Goal: Task Accomplishment & Management: Manage account settings

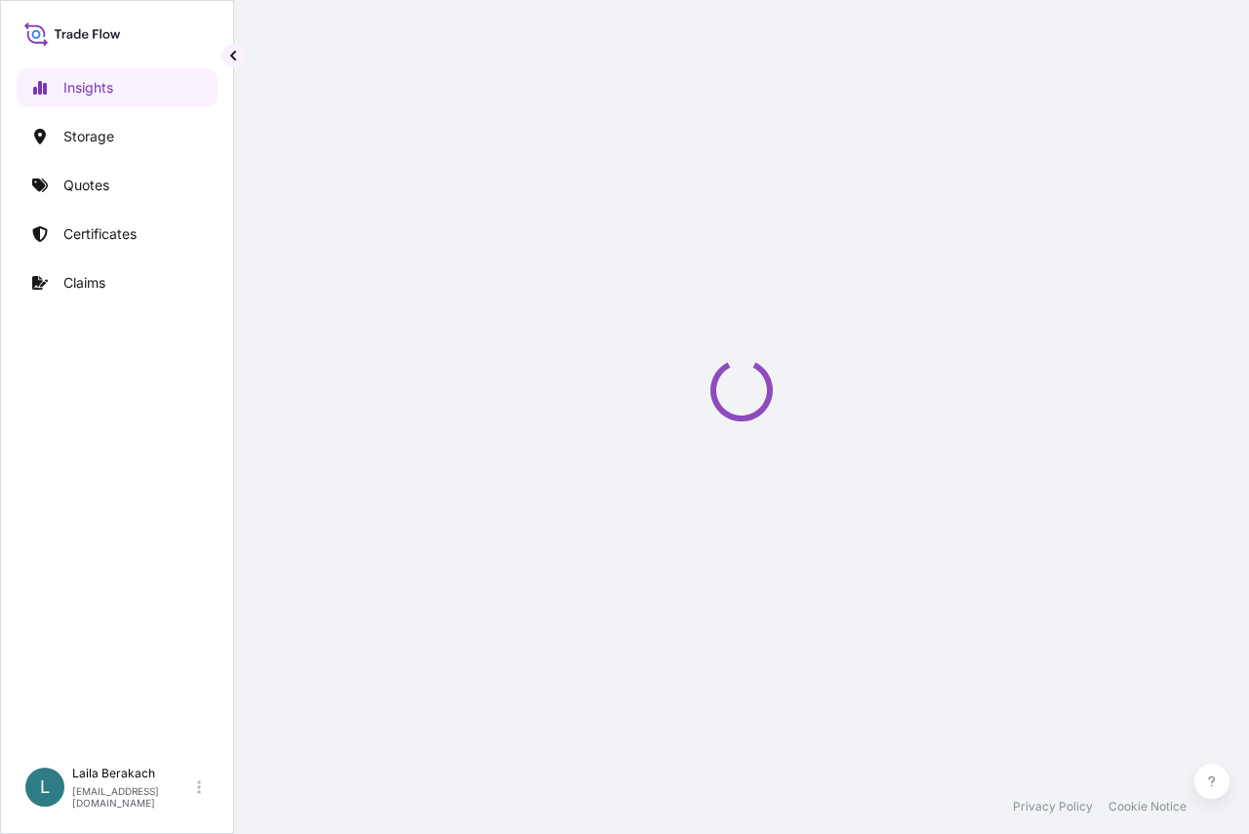
select select "2025"
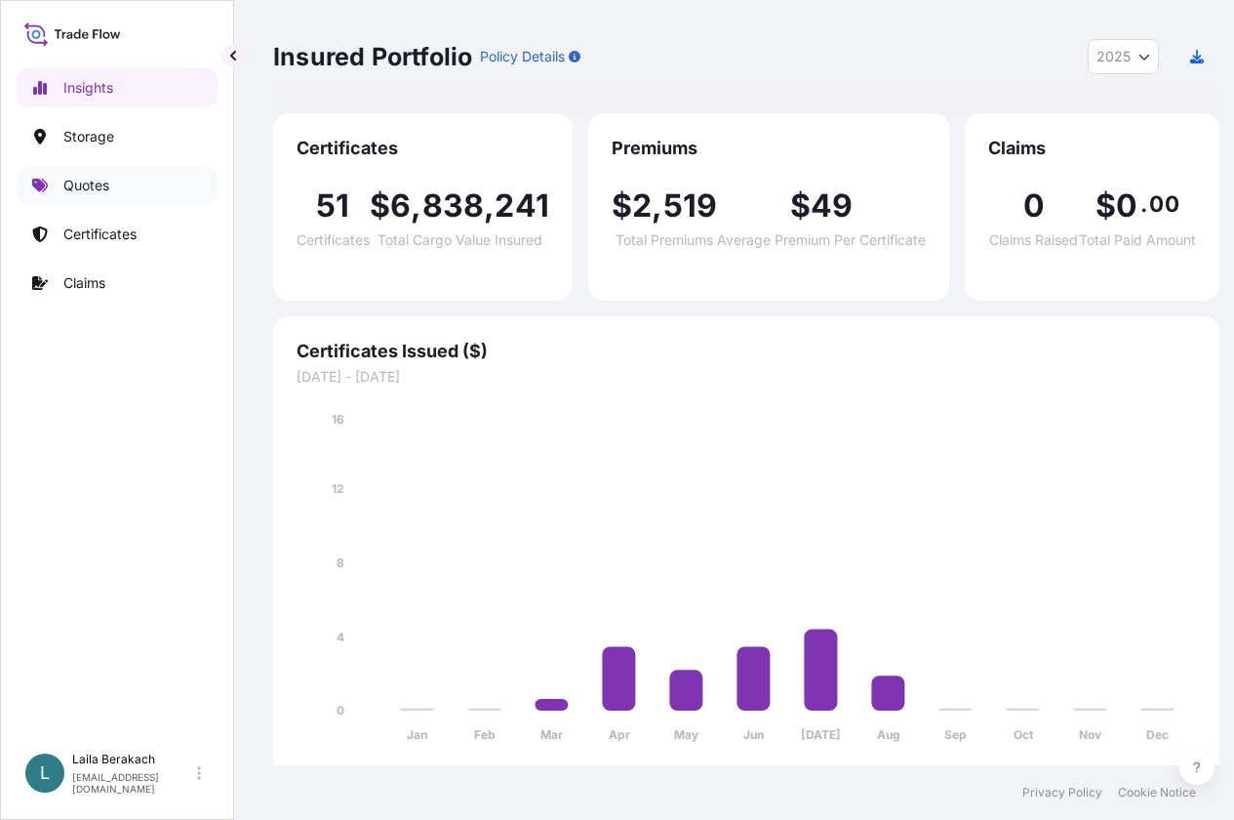
click at [113, 195] on link "Quotes" at bounding box center [117, 185] width 201 height 39
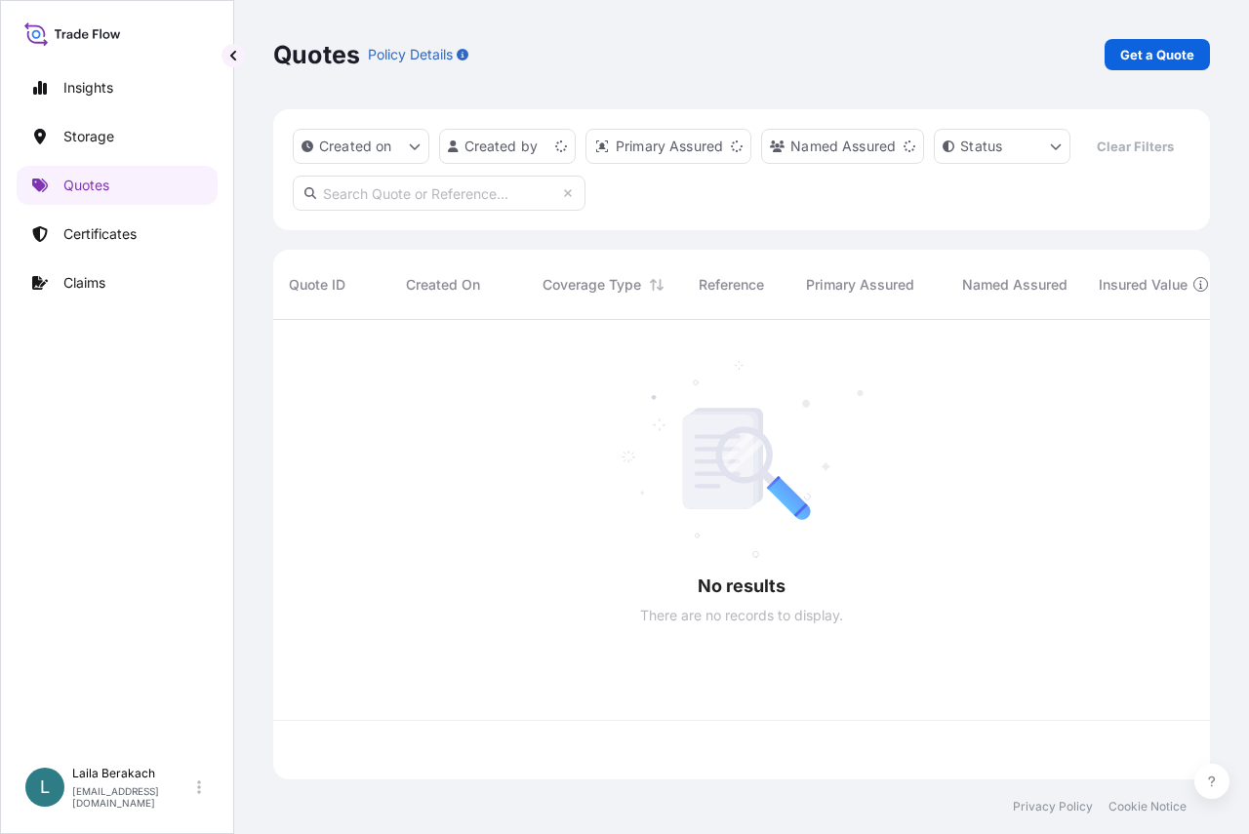
scroll to position [415, 922]
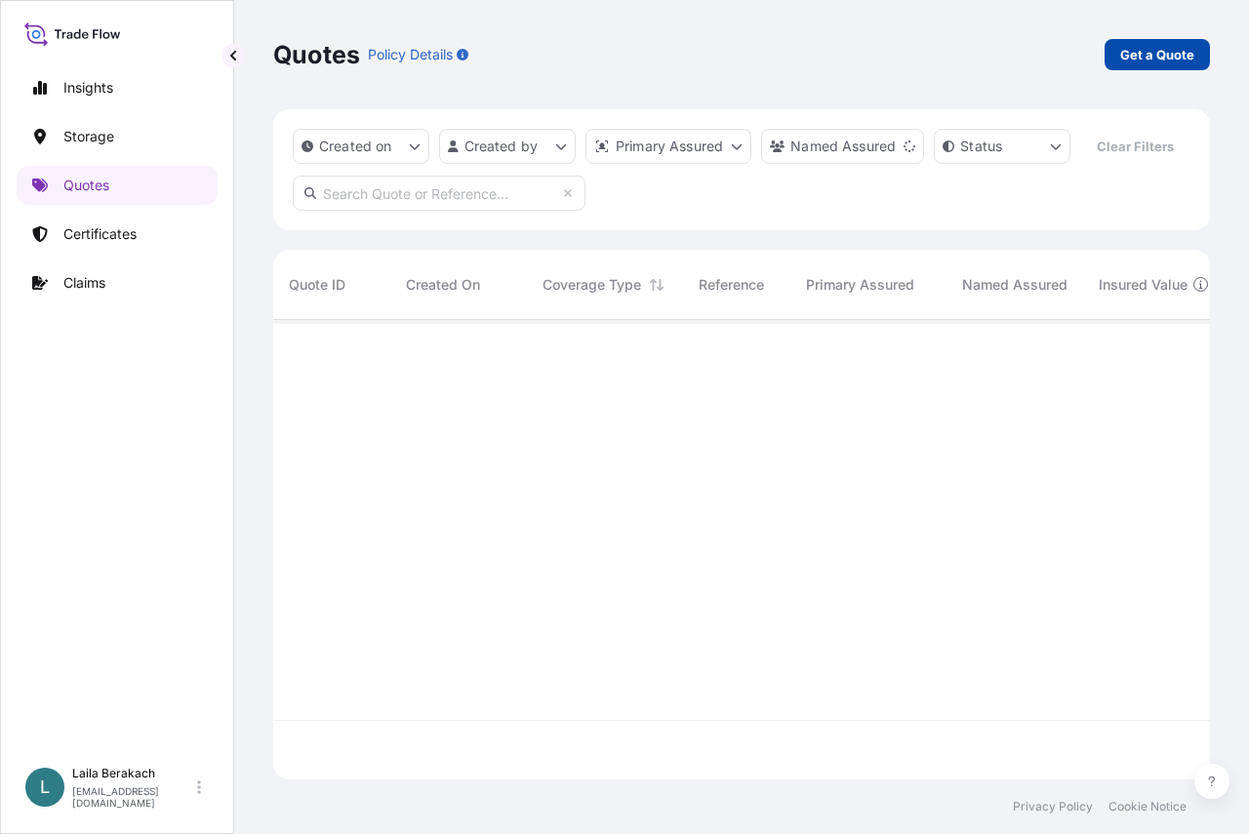
click at [1128, 52] on p "Get a Quote" at bounding box center [1157, 55] width 74 height 20
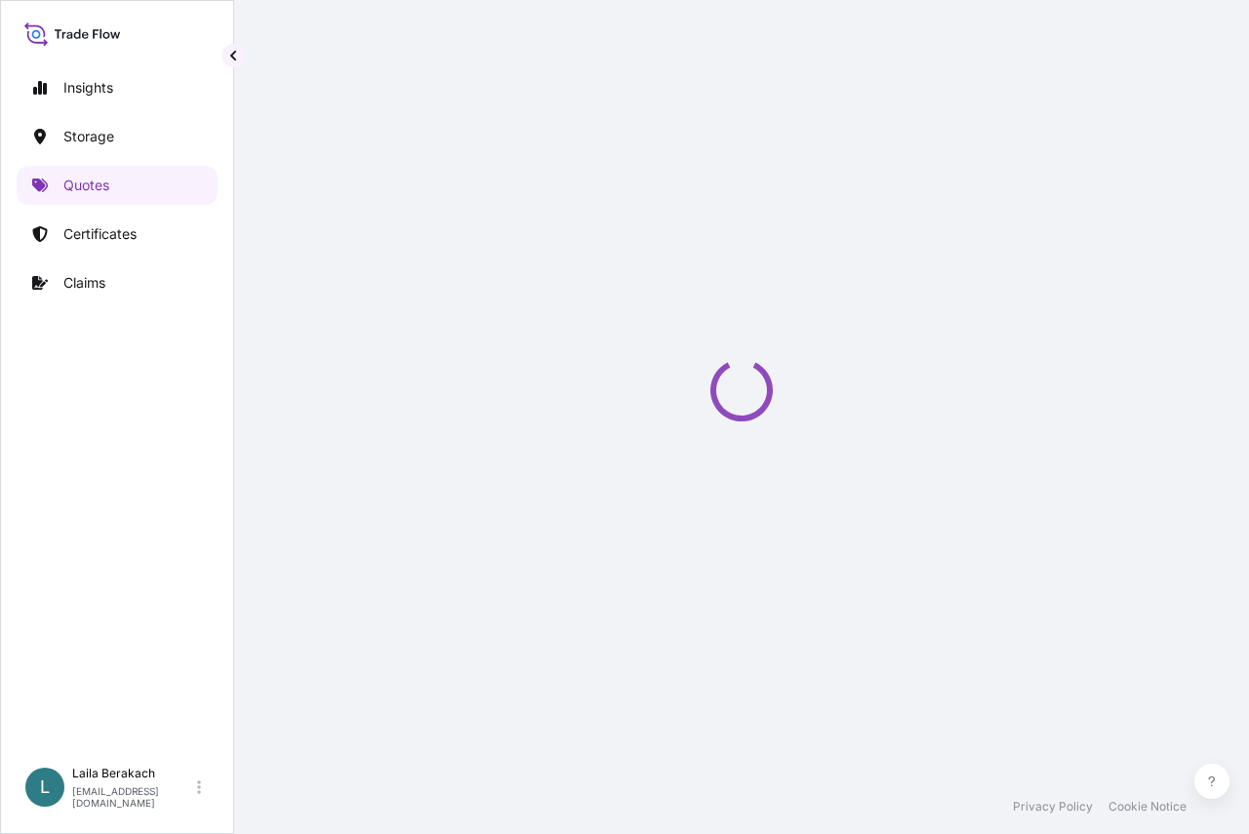
select select "Water"
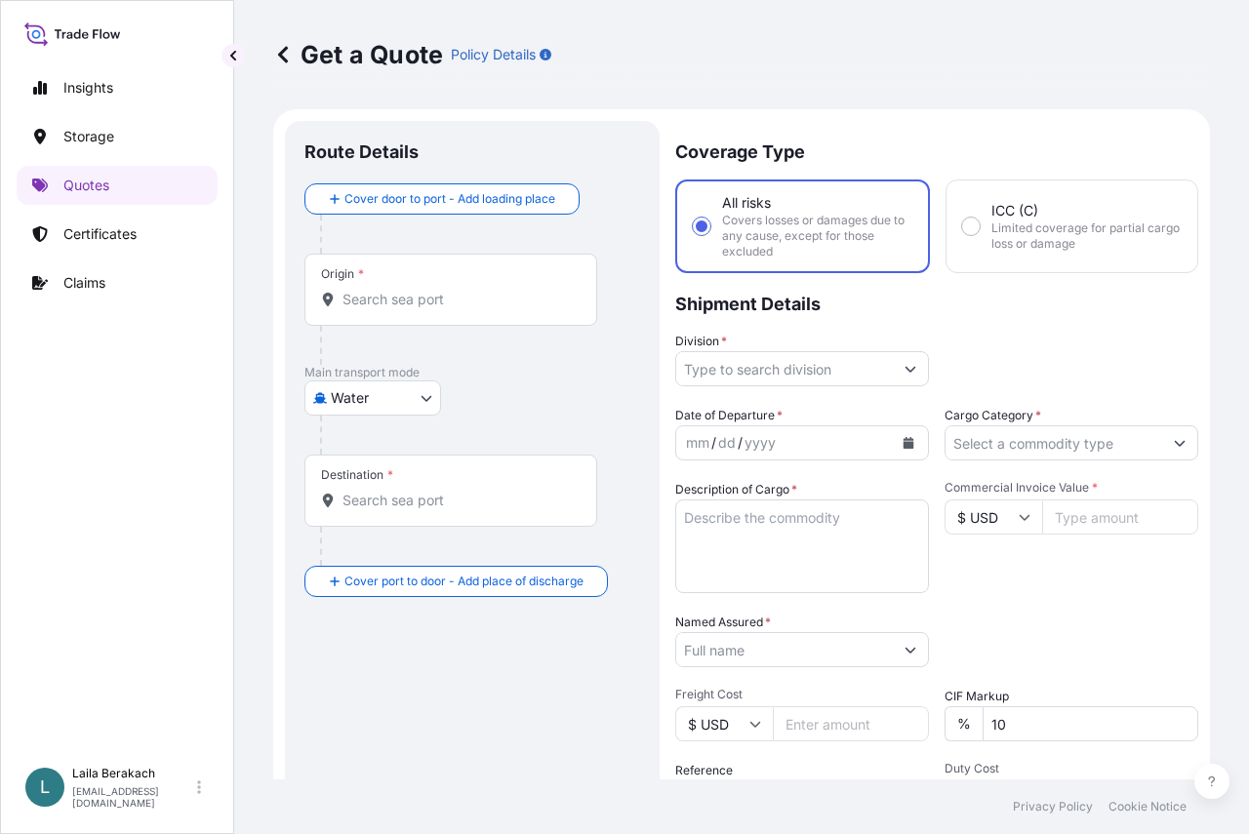
scroll to position [31, 0]
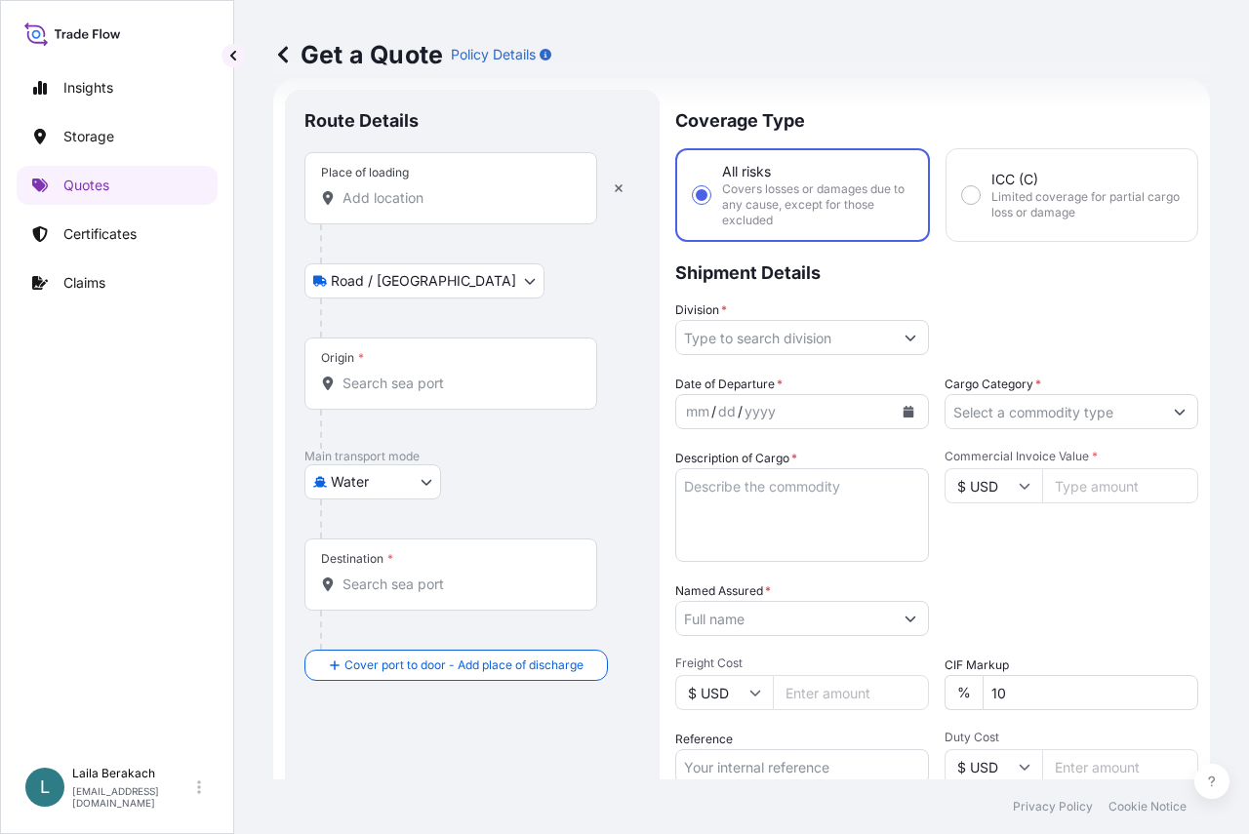
click at [383, 209] on div "Place of loading" at bounding box center [450, 188] width 293 height 72
click at [383, 208] on input "Place of loading" at bounding box center [457, 198] width 230 height 20
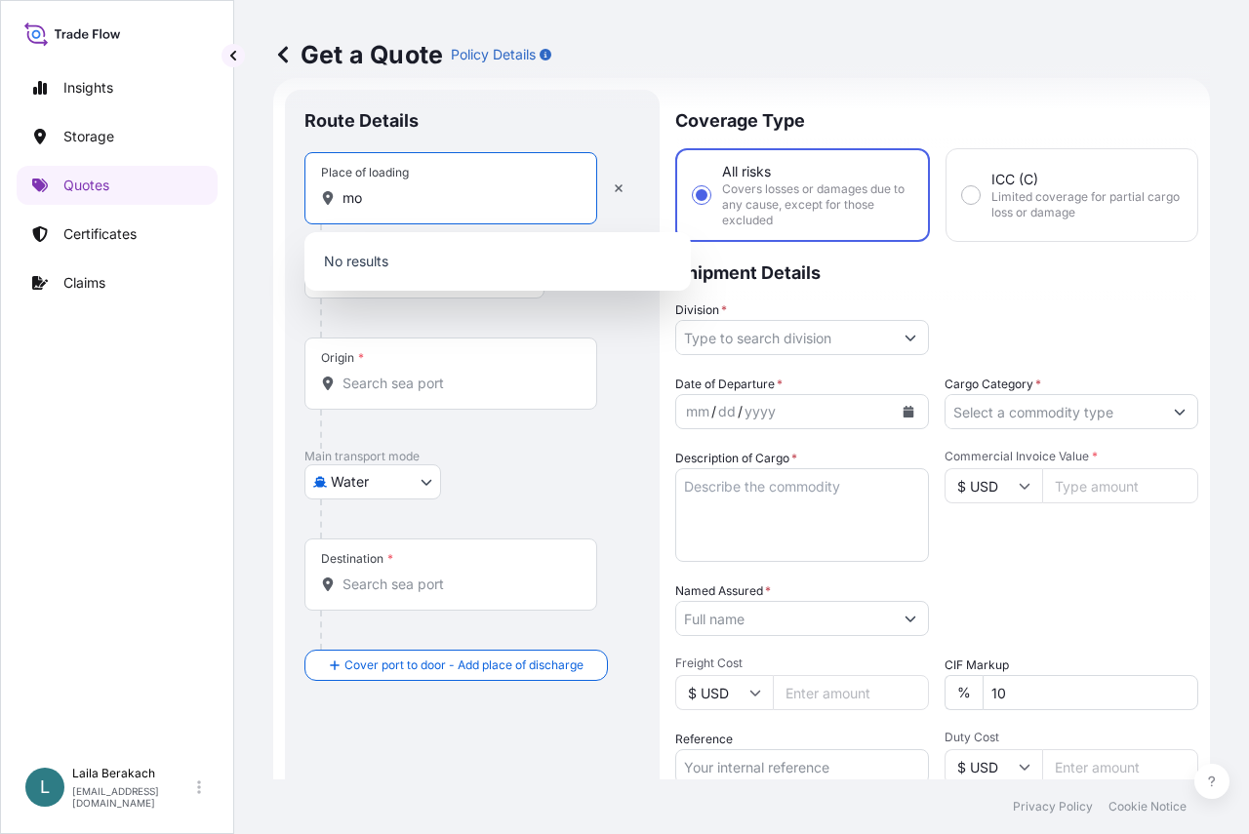
type input "m"
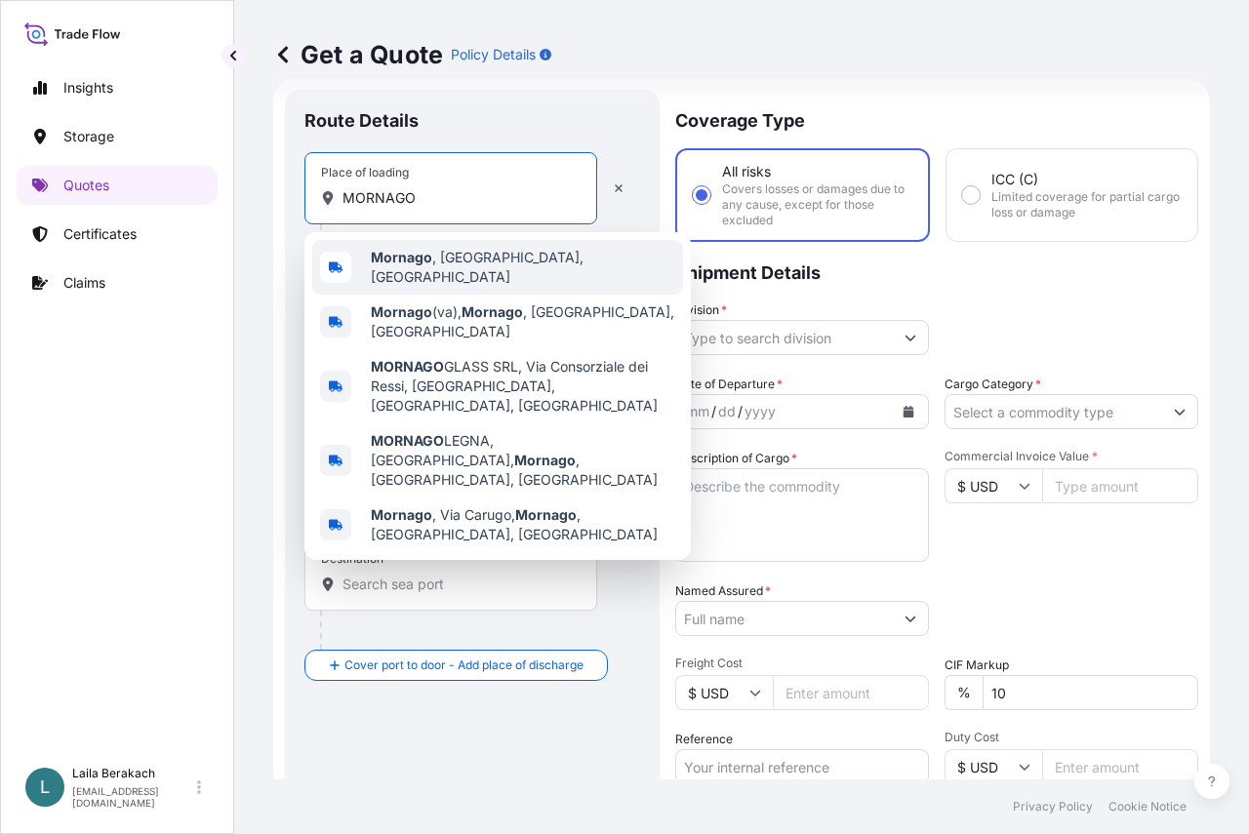
click at [512, 273] on div "Mornago , [GEOGRAPHIC_DATA], [GEOGRAPHIC_DATA]" at bounding box center [497, 267] width 371 height 55
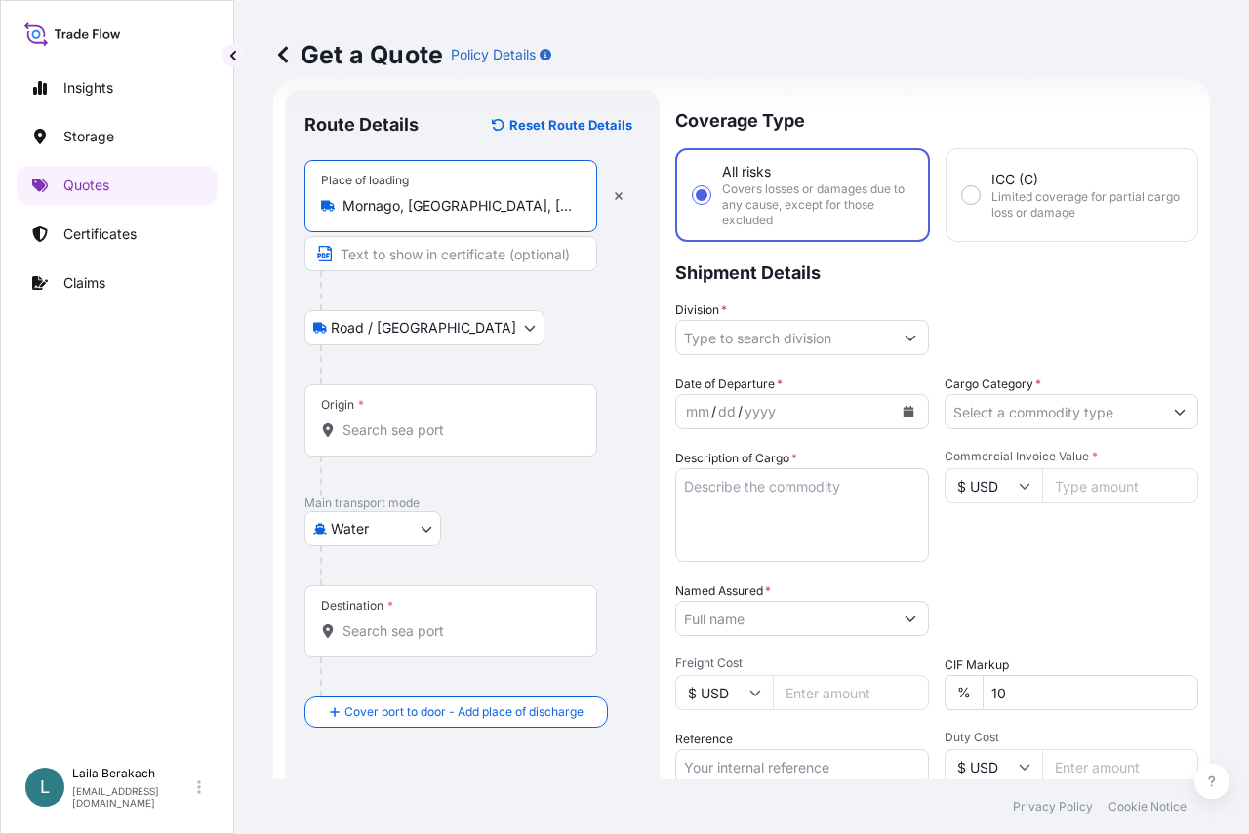
type input "Mornago, [GEOGRAPHIC_DATA], [GEOGRAPHIC_DATA]"
click at [398, 426] on input "Origin *" at bounding box center [457, 431] width 230 height 20
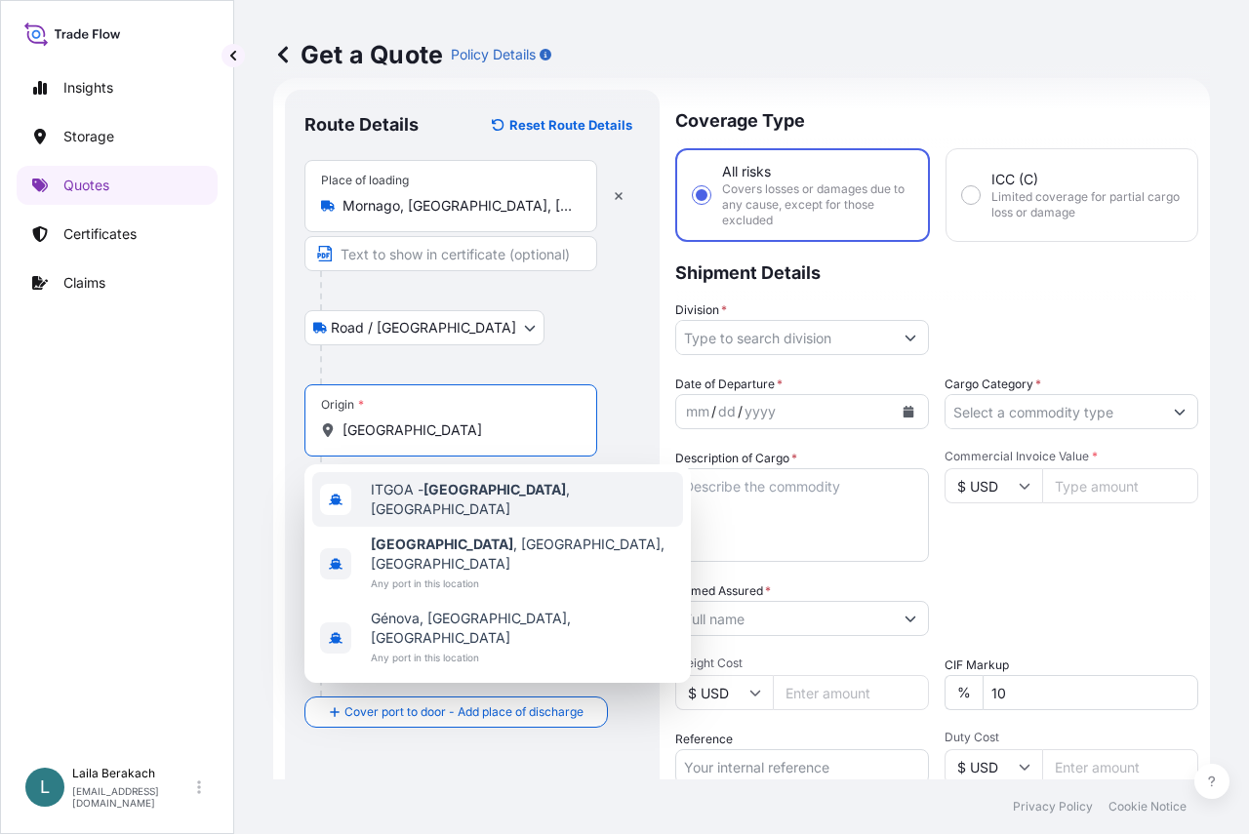
click at [410, 491] on span "ITGOA - [GEOGRAPHIC_DATA] , [GEOGRAPHIC_DATA]" at bounding box center [523, 499] width 304 height 39
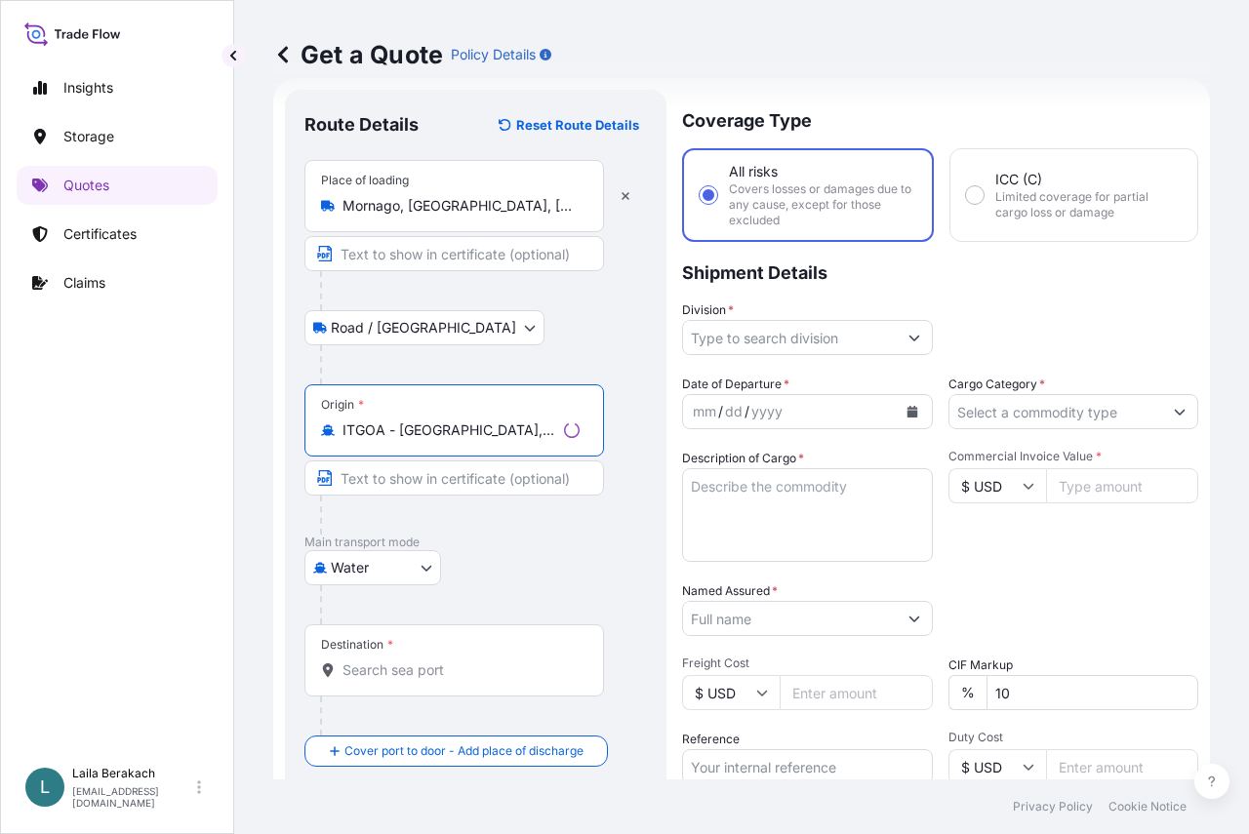
type input "ITGOA - [GEOGRAPHIC_DATA], [GEOGRAPHIC_DATA]"
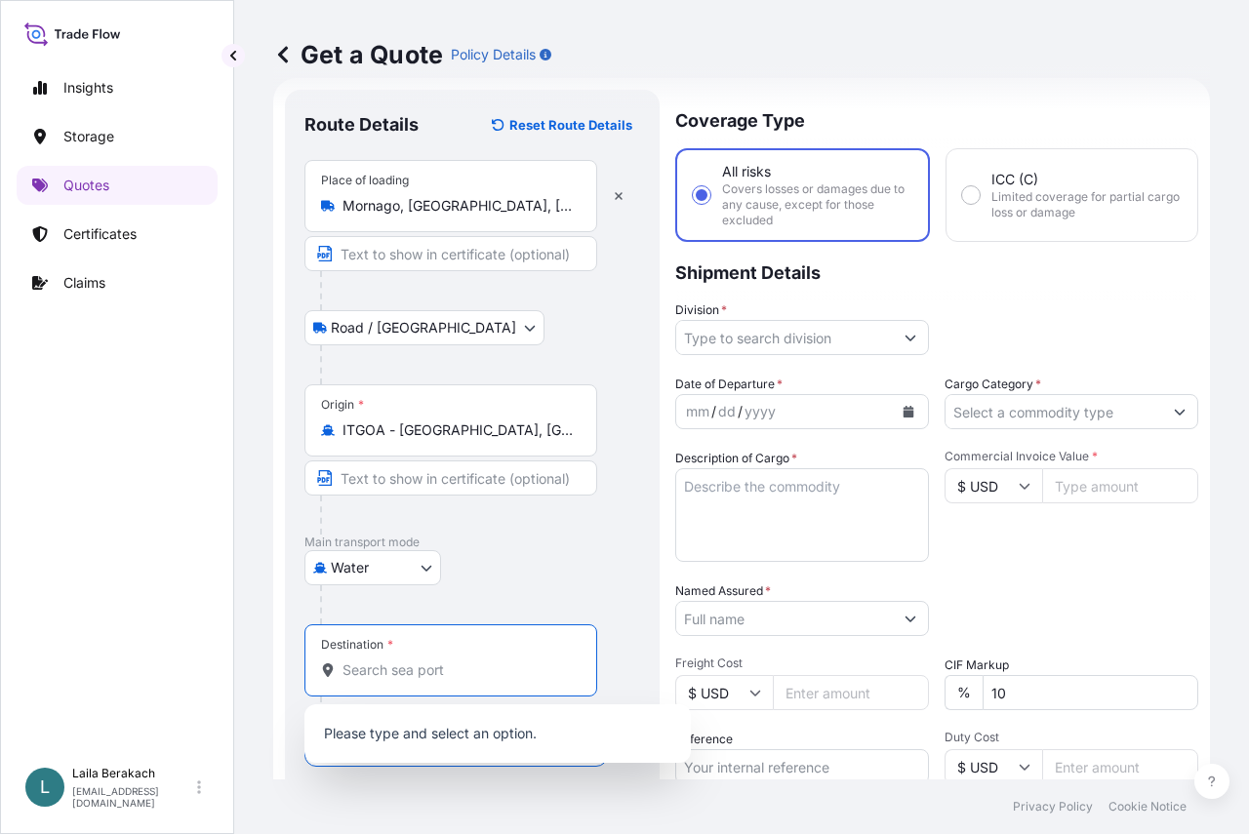
click at [403, 664] on input "Destination *" at bounding box center [457, 671] width 230 height 20
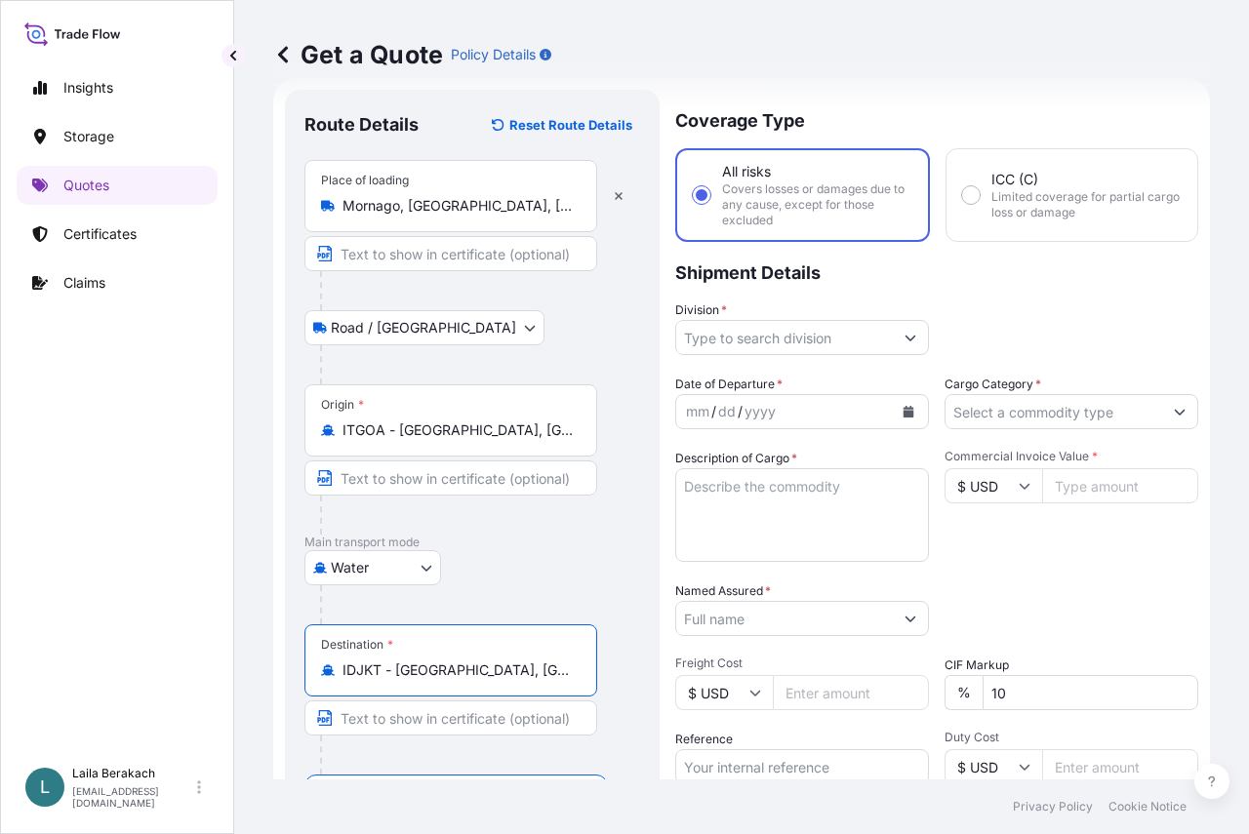
type input "IDJKT - [GEOGRAPHIC_DATA], [GEOGRAPHIC_DATA], [GEOGRAPHIC_DATA]"
click at [825, 342] on input "Division *" at bounding box center [784, 337] width 217 height 35
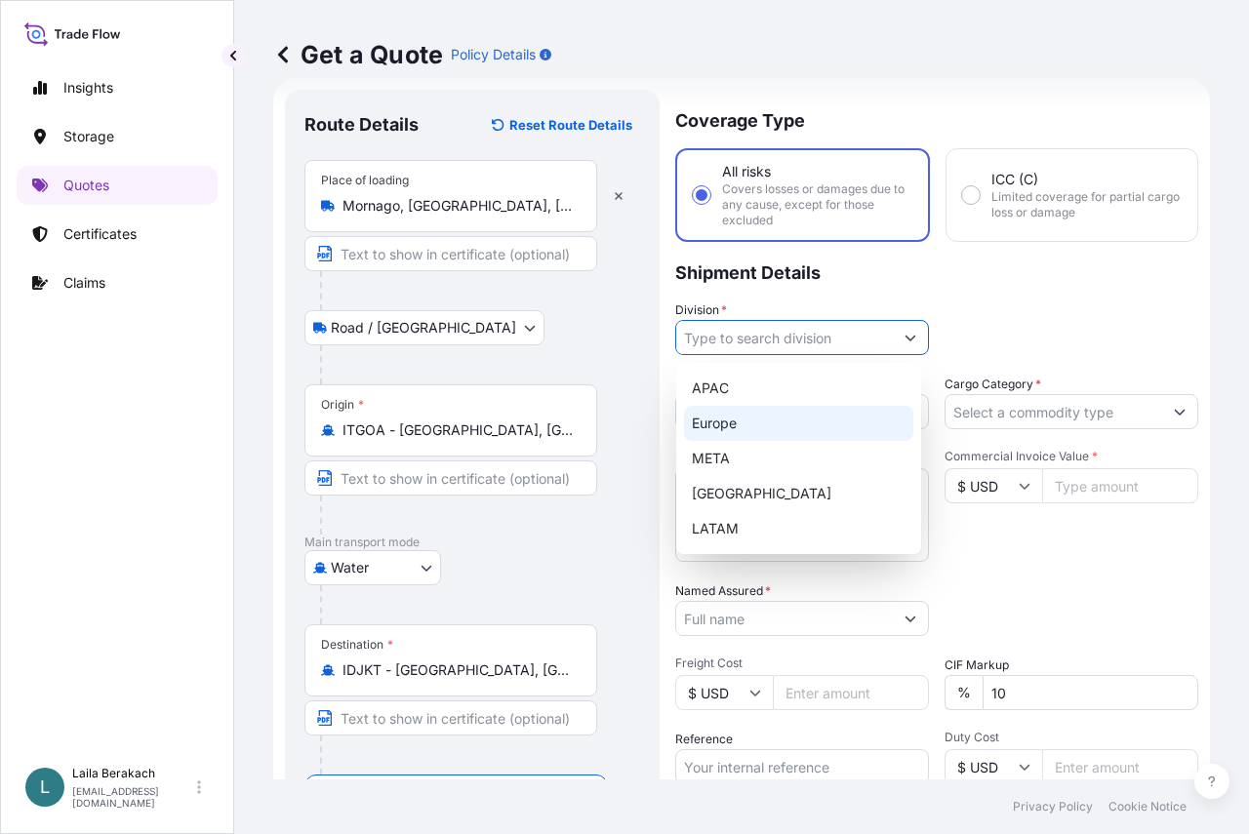
click at [761, 436] on div "Europe" at bounding box center [798, 423] width 229 height 35
type input "Europe"
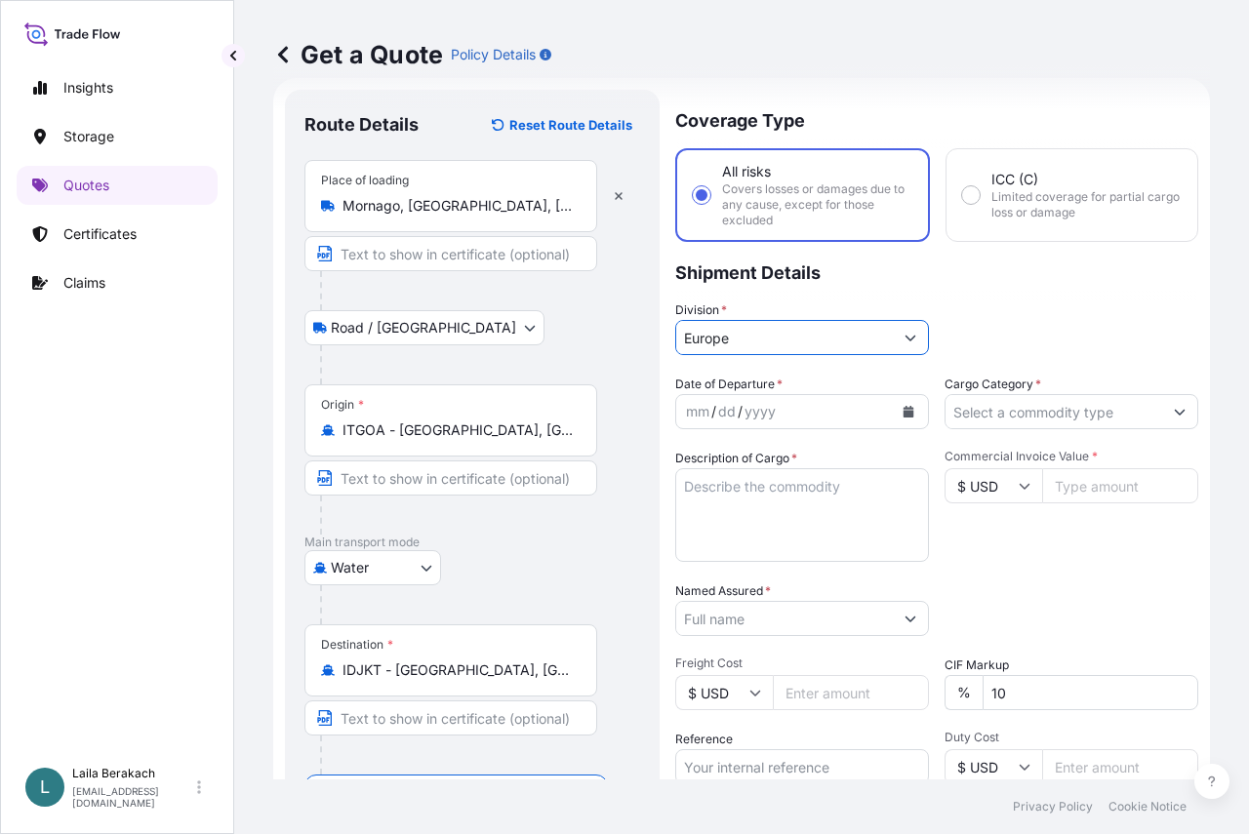
click at [903, 411] on icon "Calendar" at bounding box center [909, 412] width 12 height 12
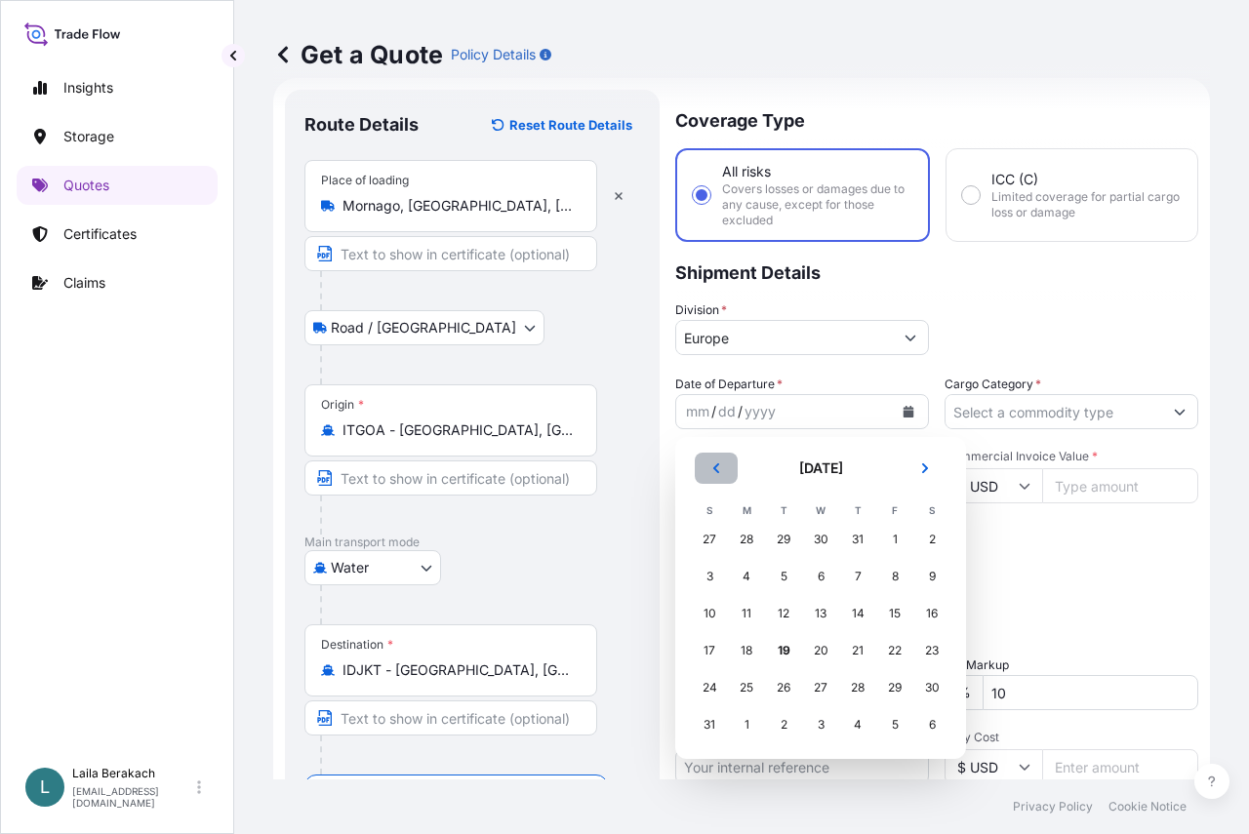
click at [723, 467] on button "Previous" at bounding box center [716, 468] width 43 height 31
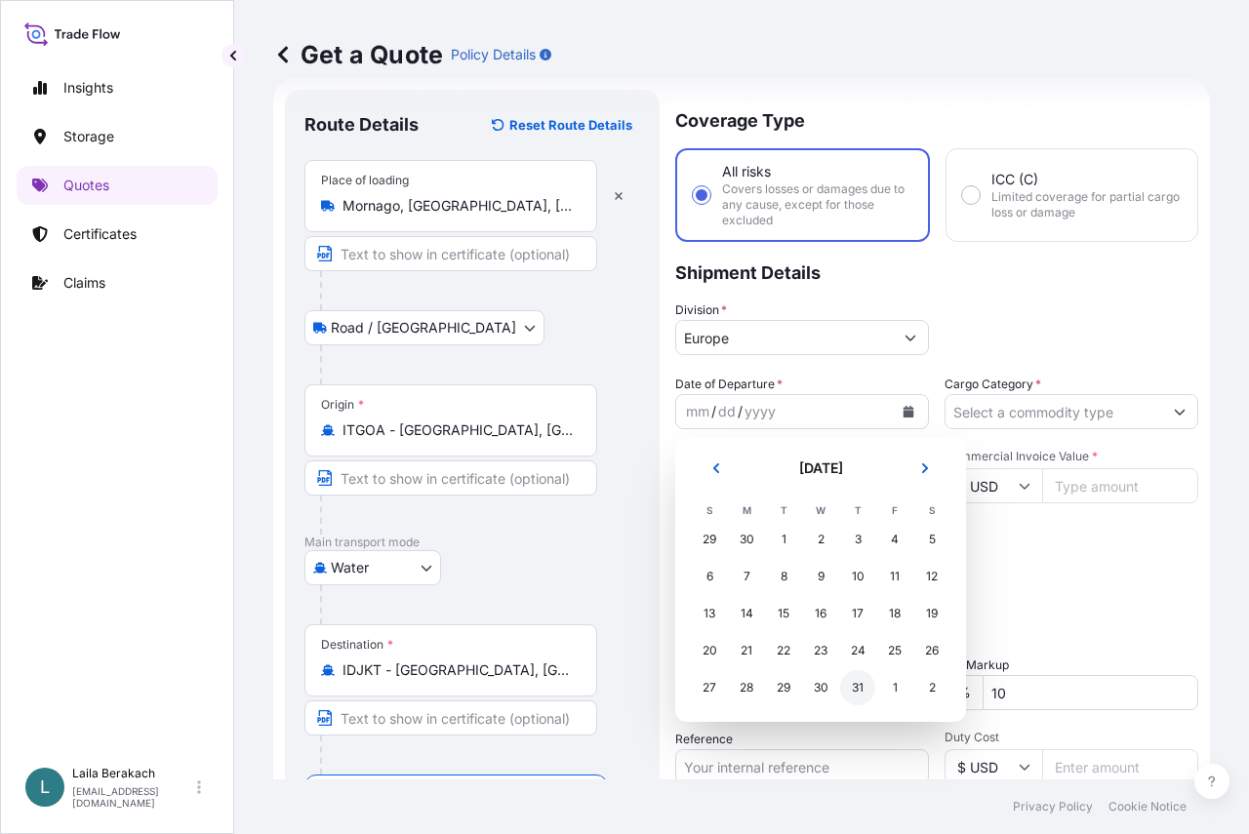
click at [864, 691] on div "31" at bounding box center [857, 687] width 35 height 35
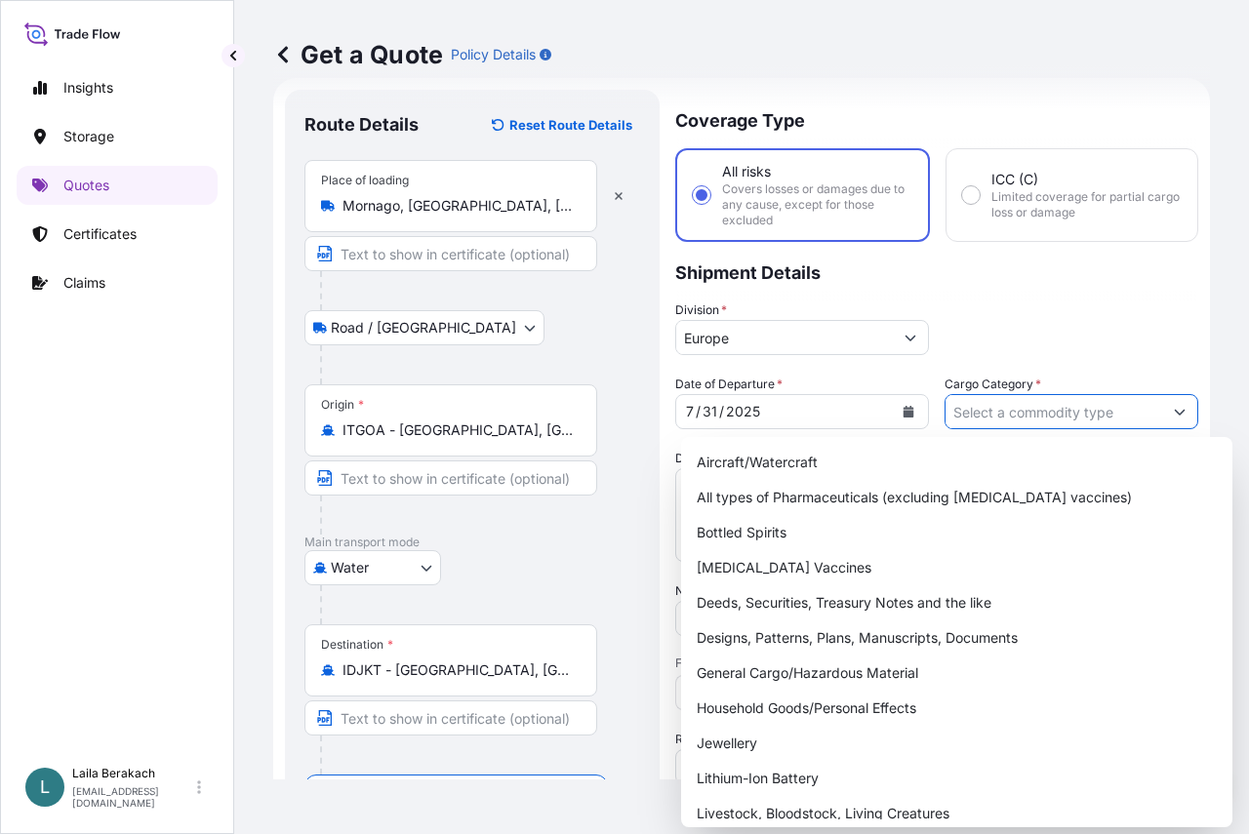
click at [996, 419] on input "Cargo Category *" at bounding box center [1054, 411] width 217 height 35
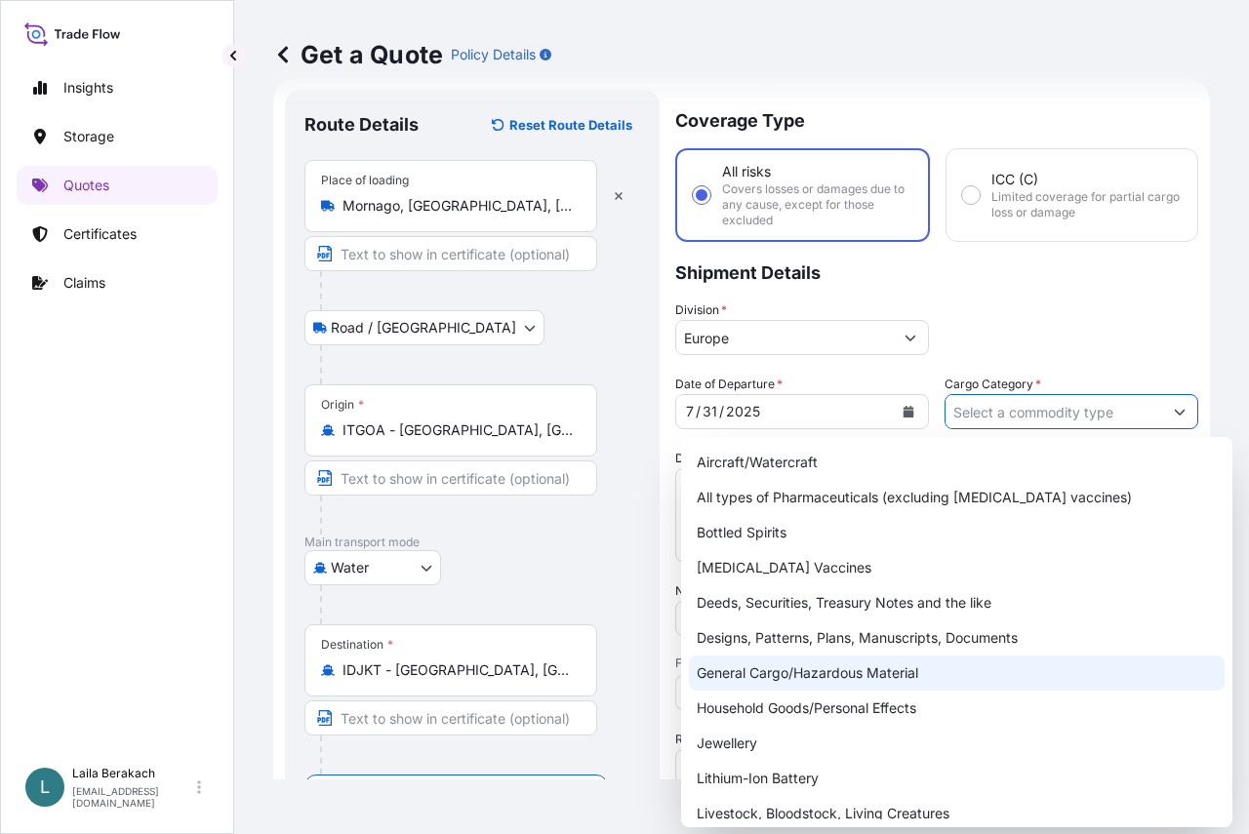
click at [842, 668] on div "General Cargo/Hazardous Material" at bounding box center [957, 673] width 536 height 35
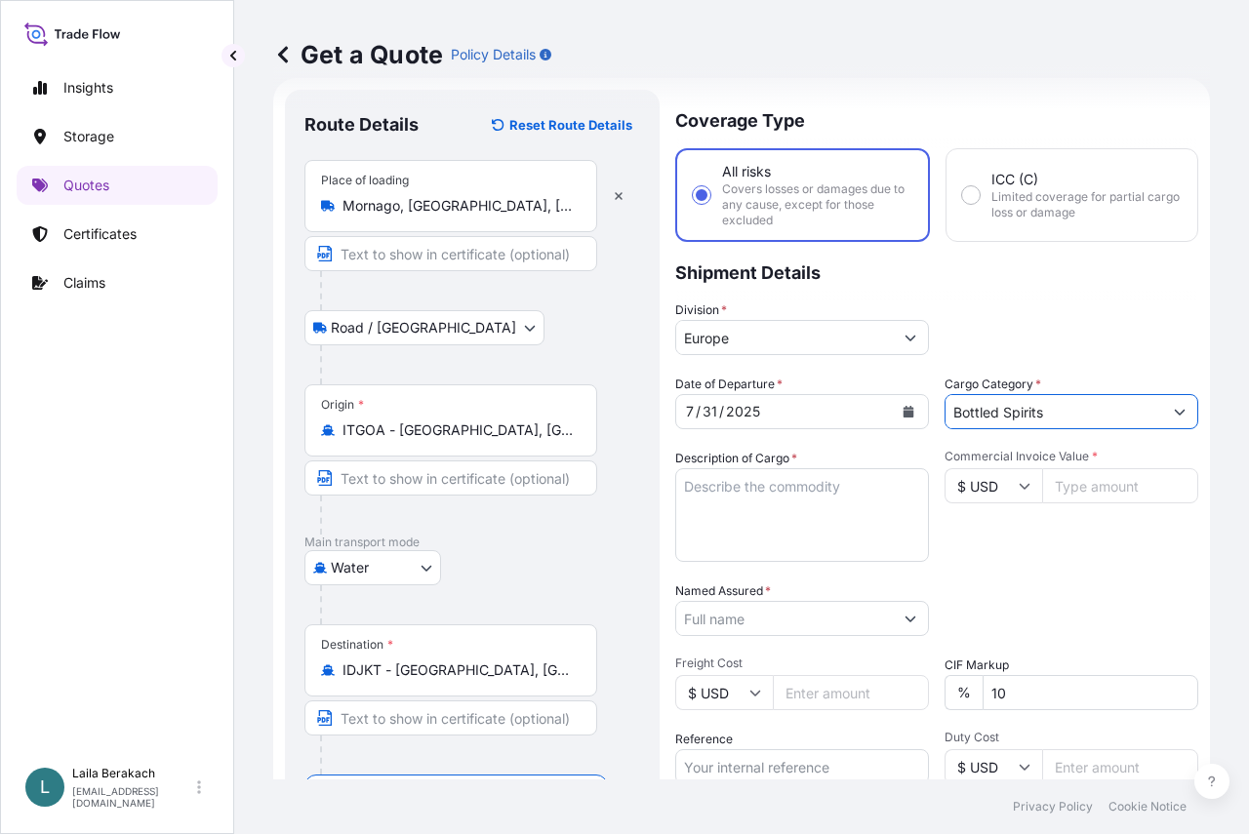
click at [1004, 413] on input "Bottled Spirits" at bounding box center [1054, 411] width 217 height 35
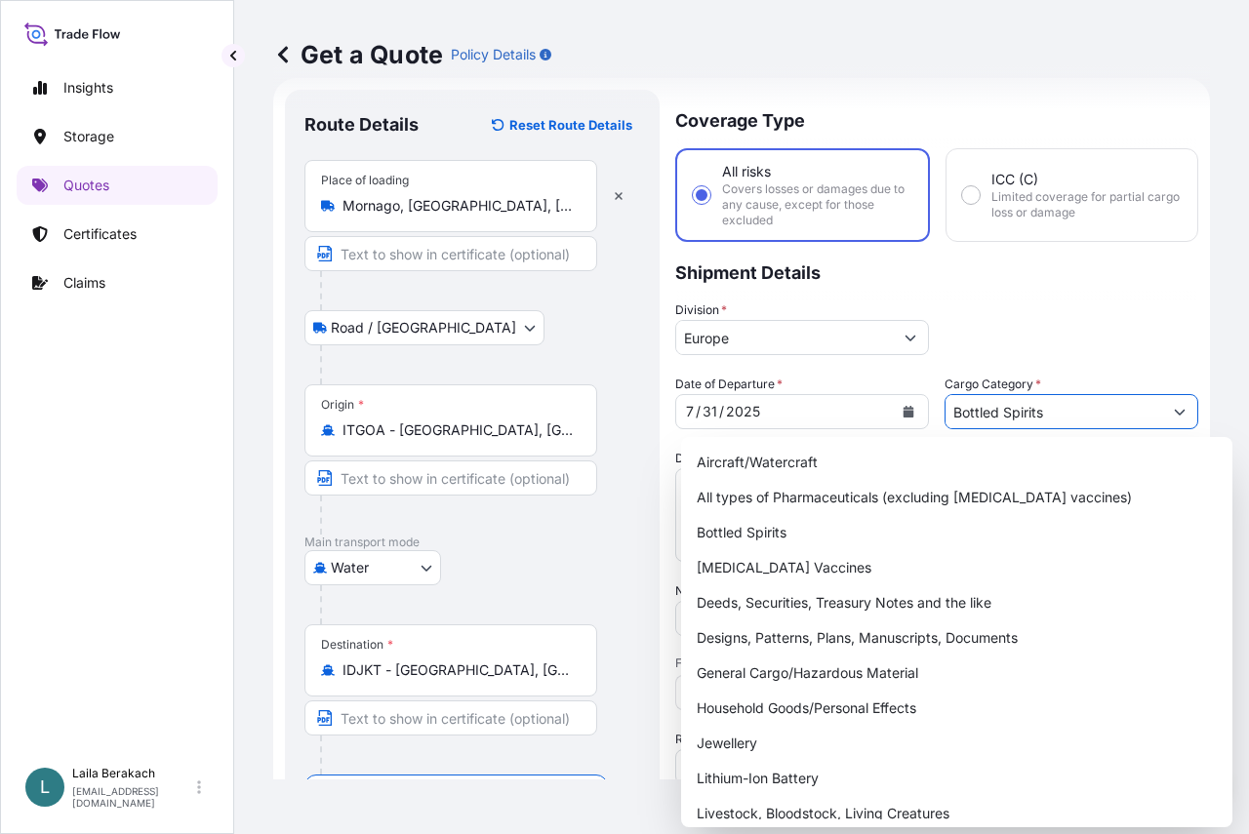
click at [1174, 414] on icon "Show suggestions" at bounding box center [1180, 412] width 12 height 12
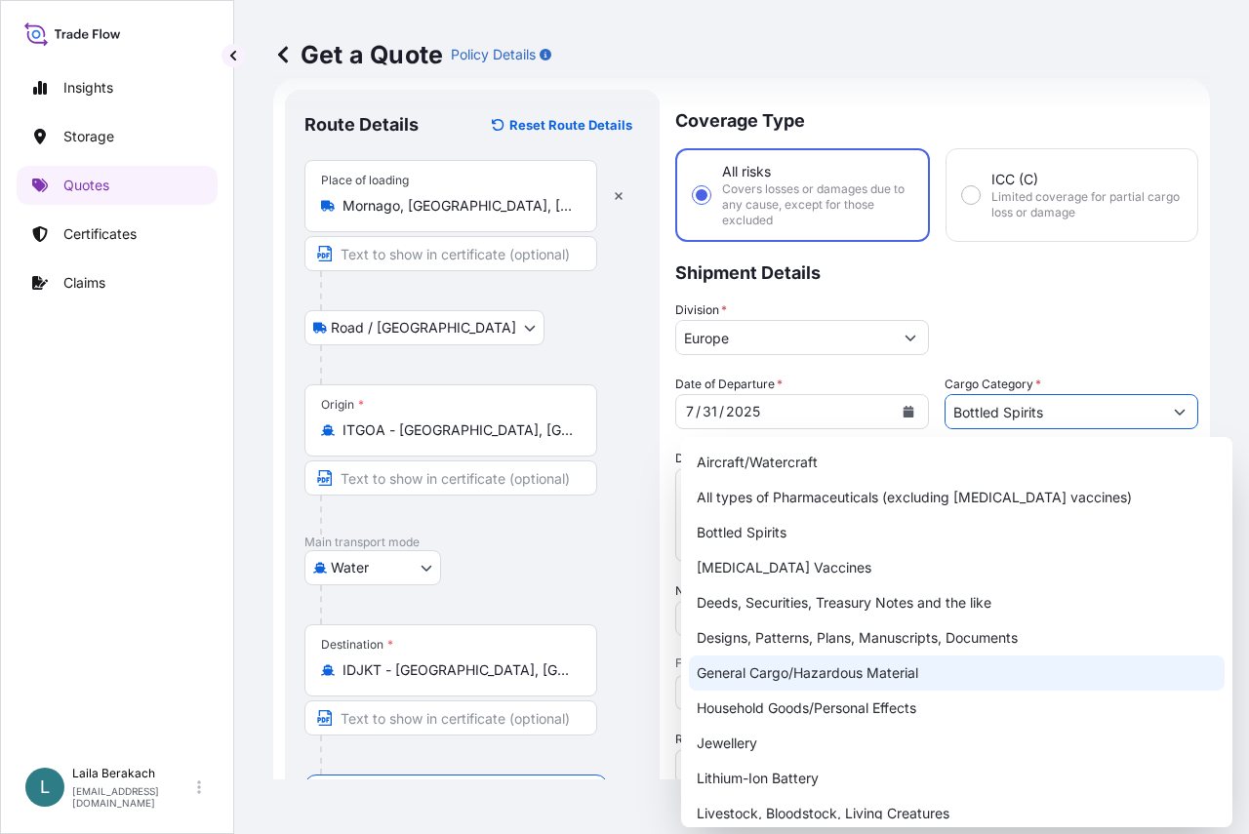
click at [828, 670] on div "General Cargo/Hazardous Material" at bounding box center [957, 673] width 536 height 35
type input "General Cargo/Hazardous Material"
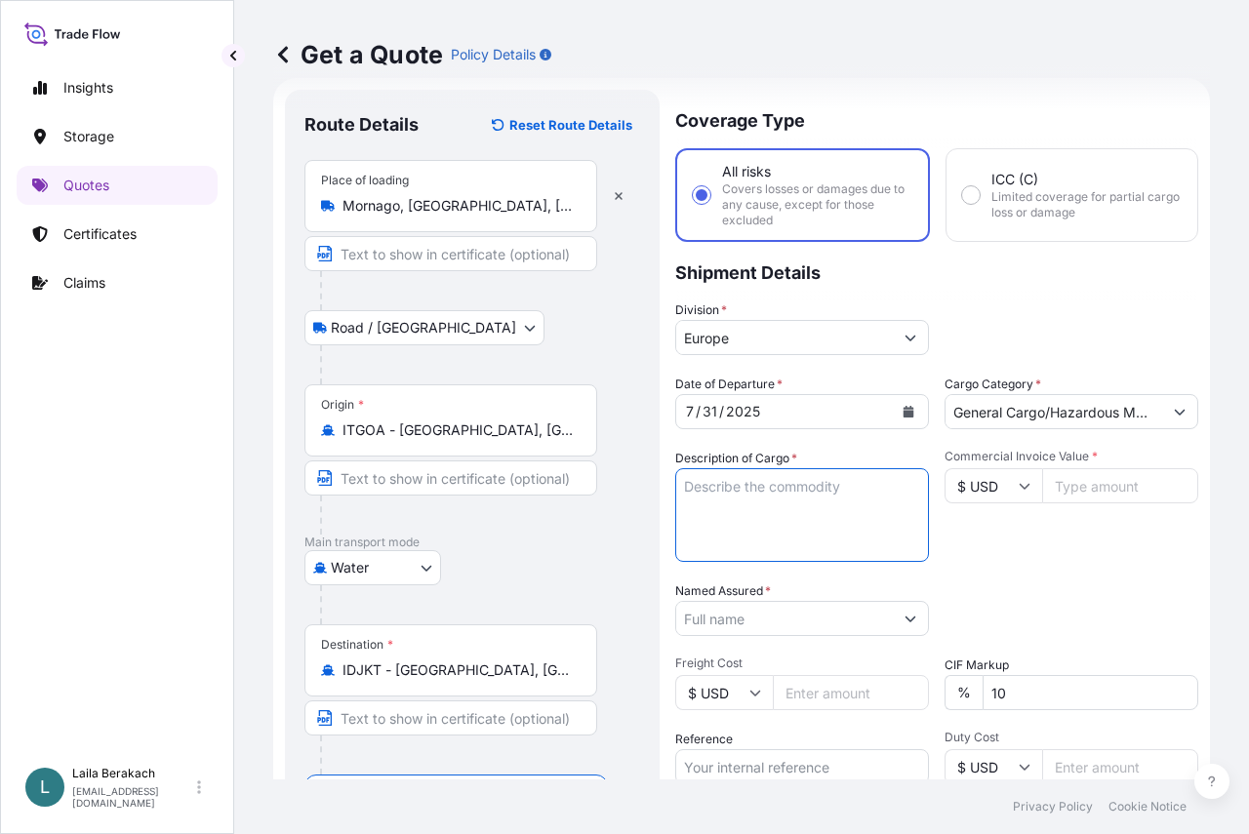
click at [817, 527] on textarea "Description of Cargo *" at bounding box center [802, 515] width 254 height 94
click at [790, 548] on textarea "LCL / LCL CNTR # DRYU9987222 SEAL # SC101368 . TOTAL PACKAGES : 1 PALLET S.T.C.…" at bounding box center [802, 515] width 254 height 94
click at [855, 549] on textarea "LCL / LCL CNTR # DRYU9987222 SEAL # SC101368 . TOTAL PACKAGES : 1 PALLET S.T.C.…" at bounding box center [802, 515] width 254 height 94
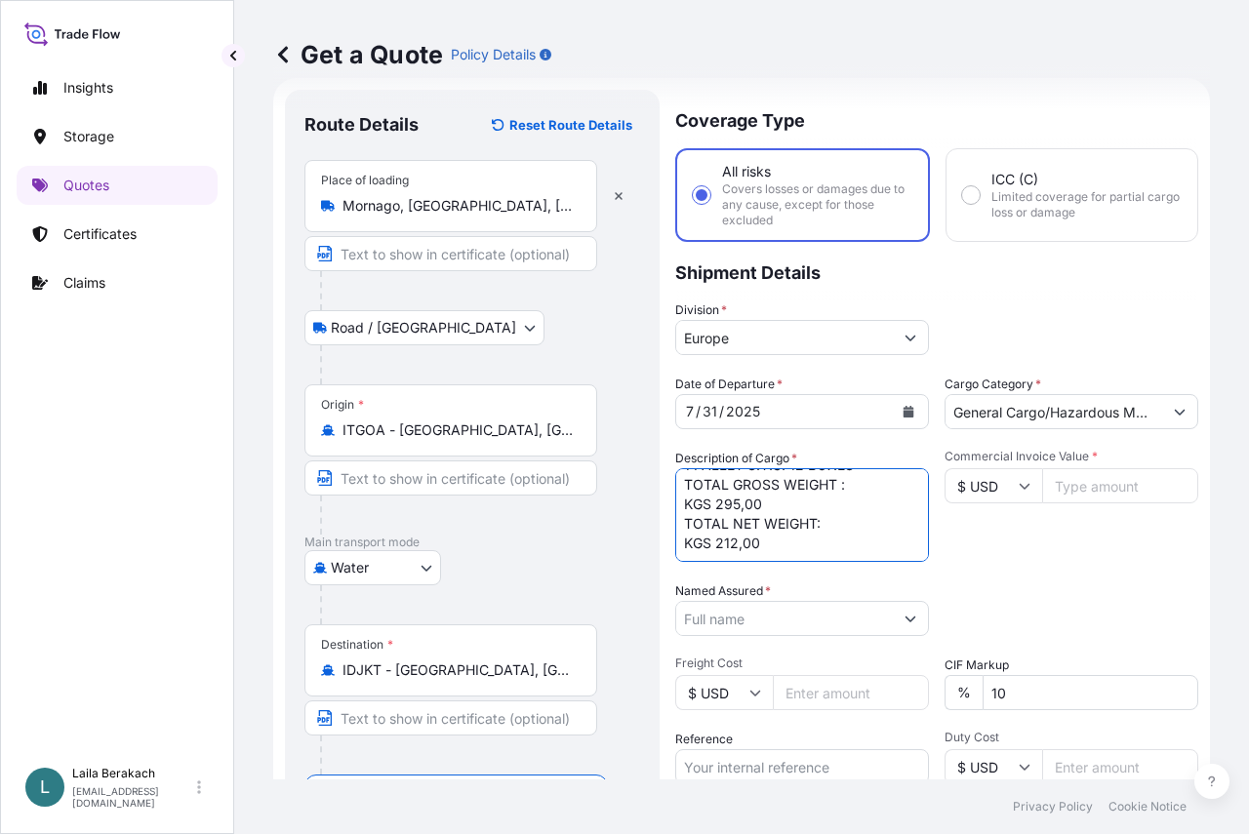
type textarea "LCL / LCL CNTR # DRYU9987222 SEAL # SC101368 . TOTAL PACKAGES : 1 PALLET S.T.C.…"
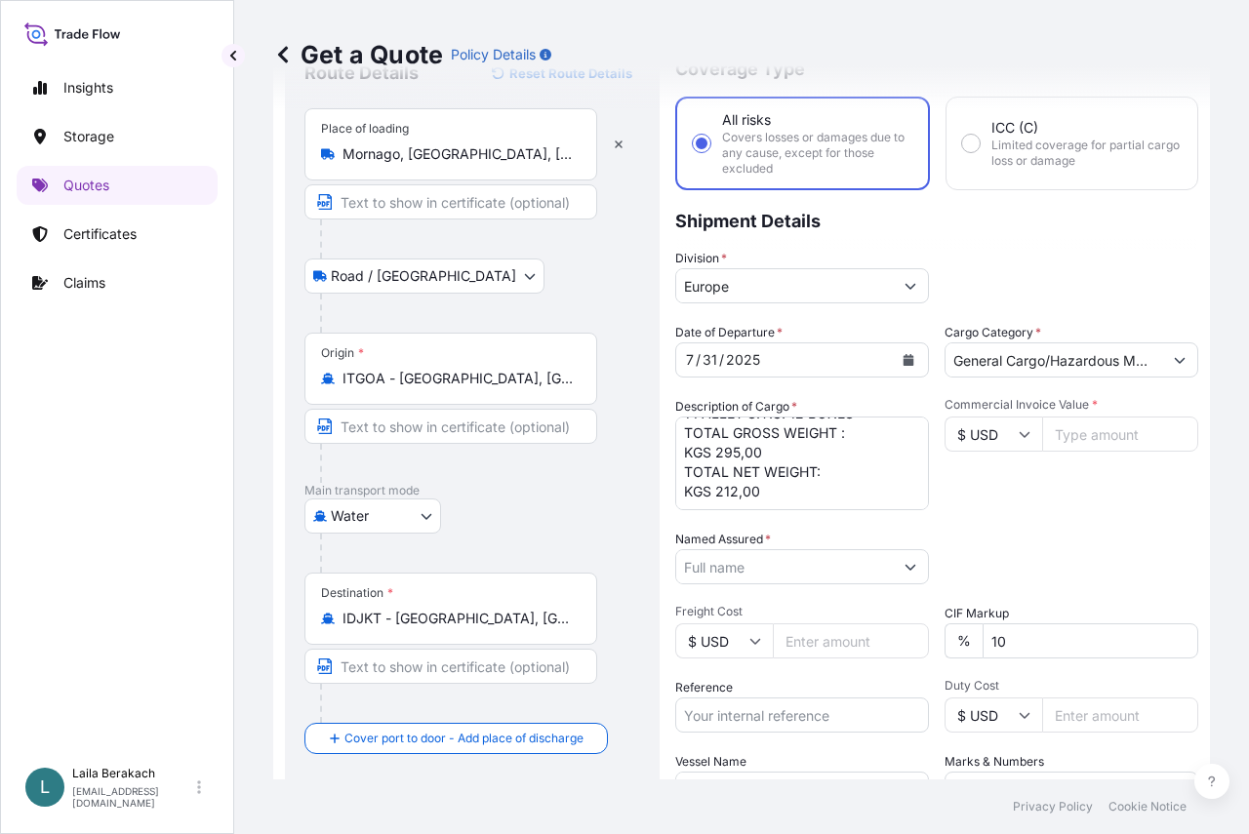
scroll to position [226, 0]
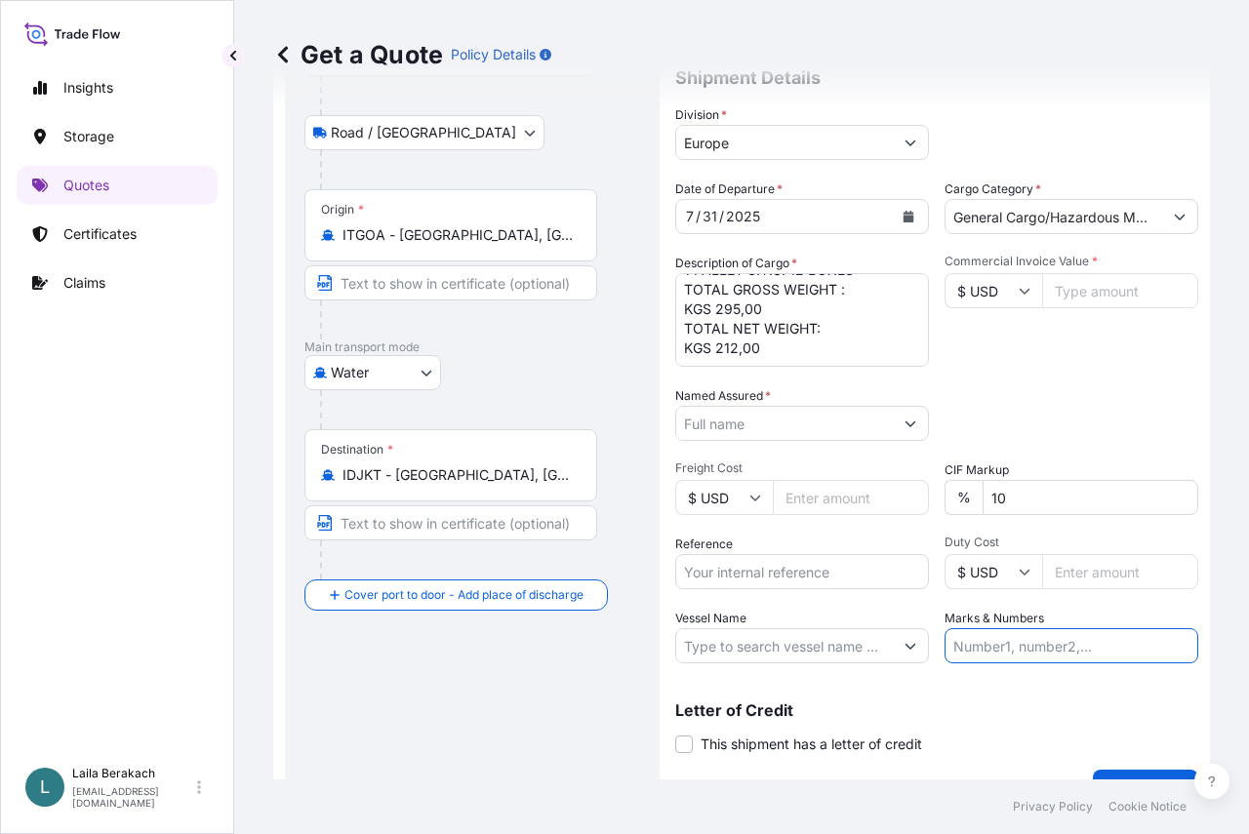
click at [1041, 650] on input "Marks & Numbers" at bounding box center [1072, 645] width 254 height 35
paste input "PT TOYOTA AUTO BODY-TOKAI EXTRUSION"
type input "PT TOYOTA AUTO BODY-TOKAI EXTRUSION"
click at [749, 636] on input "Vessel Name" at bounding box center [784, 645] width 217 height 35
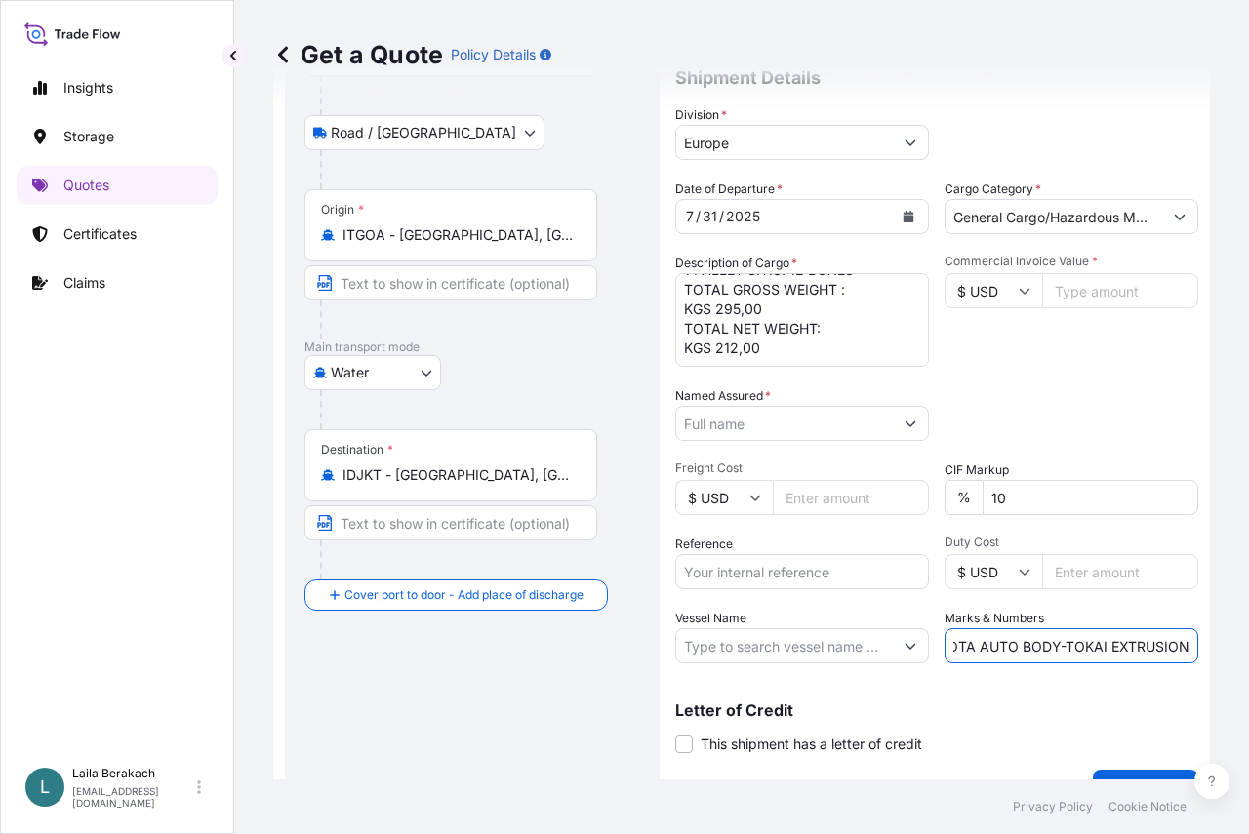
scroll to position [0, 0]
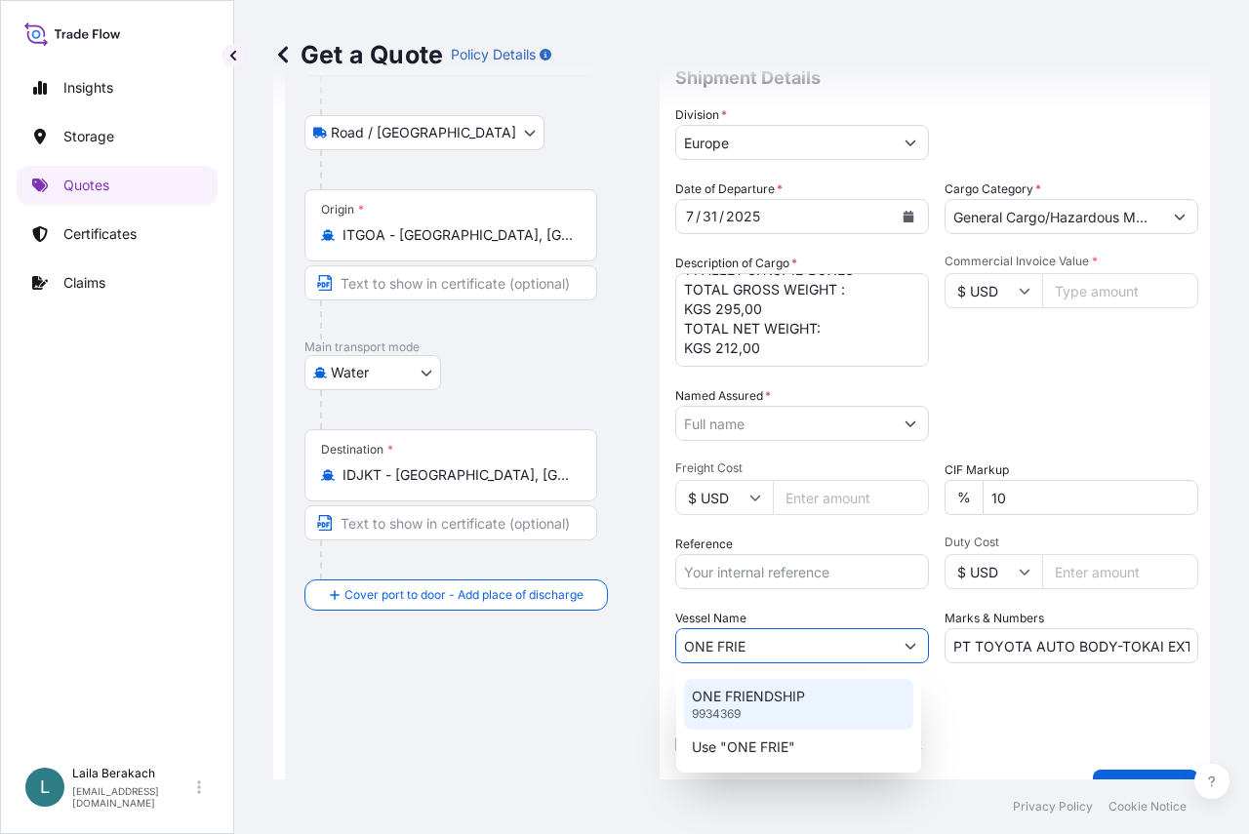
click at [748, 701] on p "ONE FRIENDSHIP" at bounding box center [748, 697] width 113 height 20
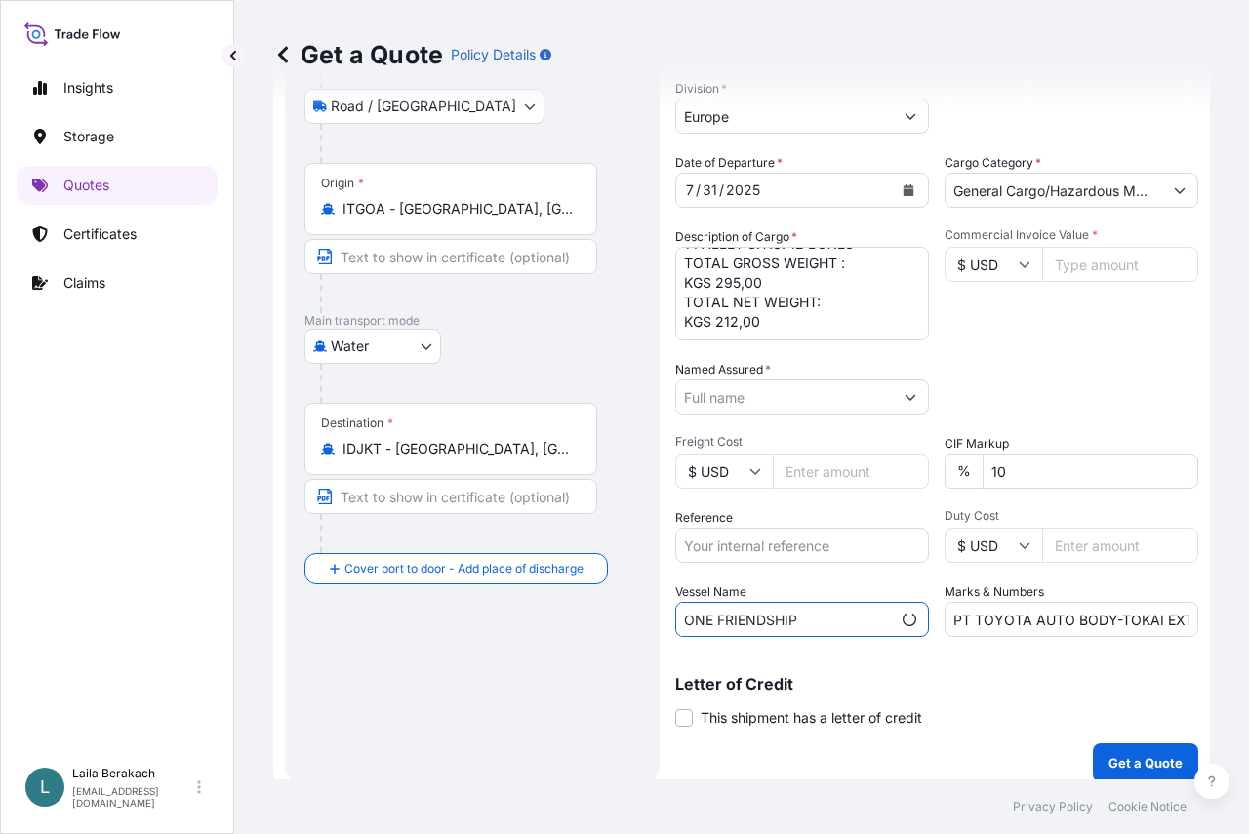
scroll to position [267, 0]
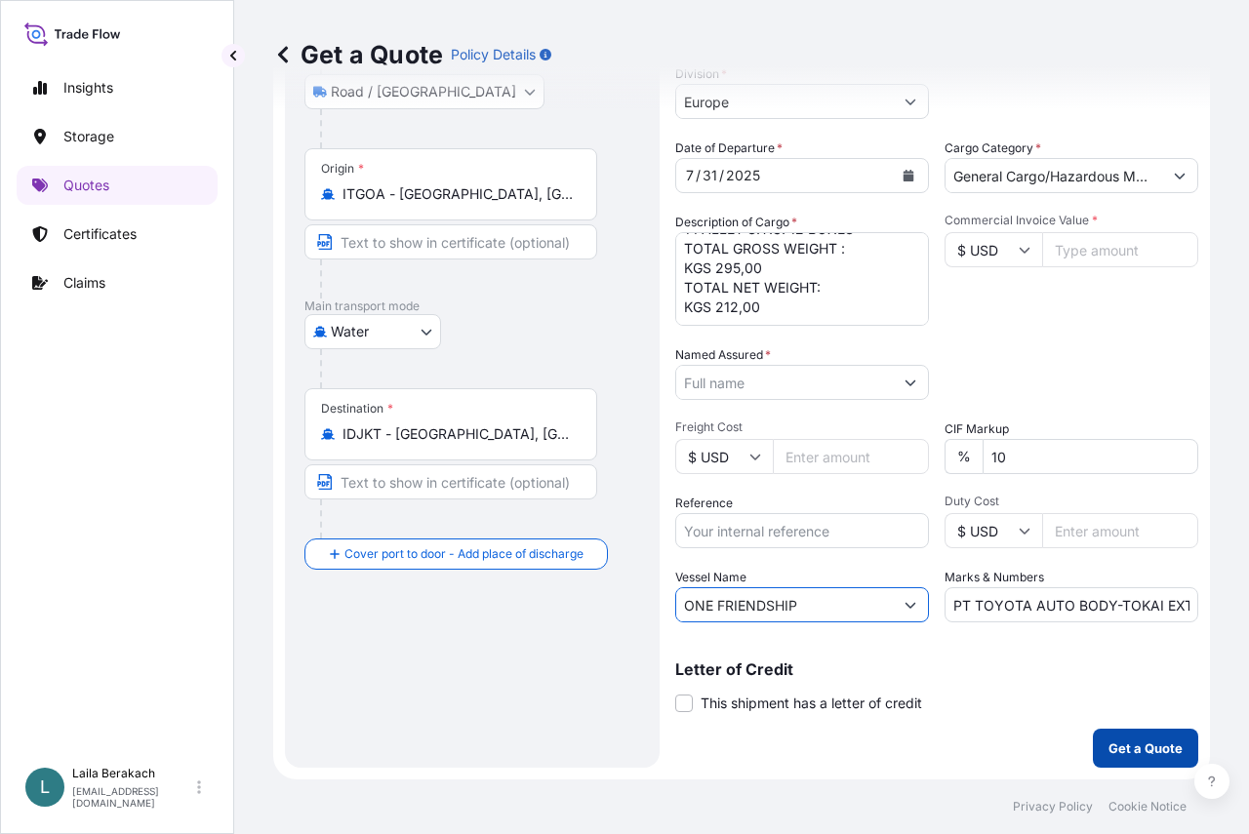
type input "ONE FRIENDSHIP"
click at [1110, 746] on p "Get a Quote" at bounding box center [1145, 749] width 74 height 20
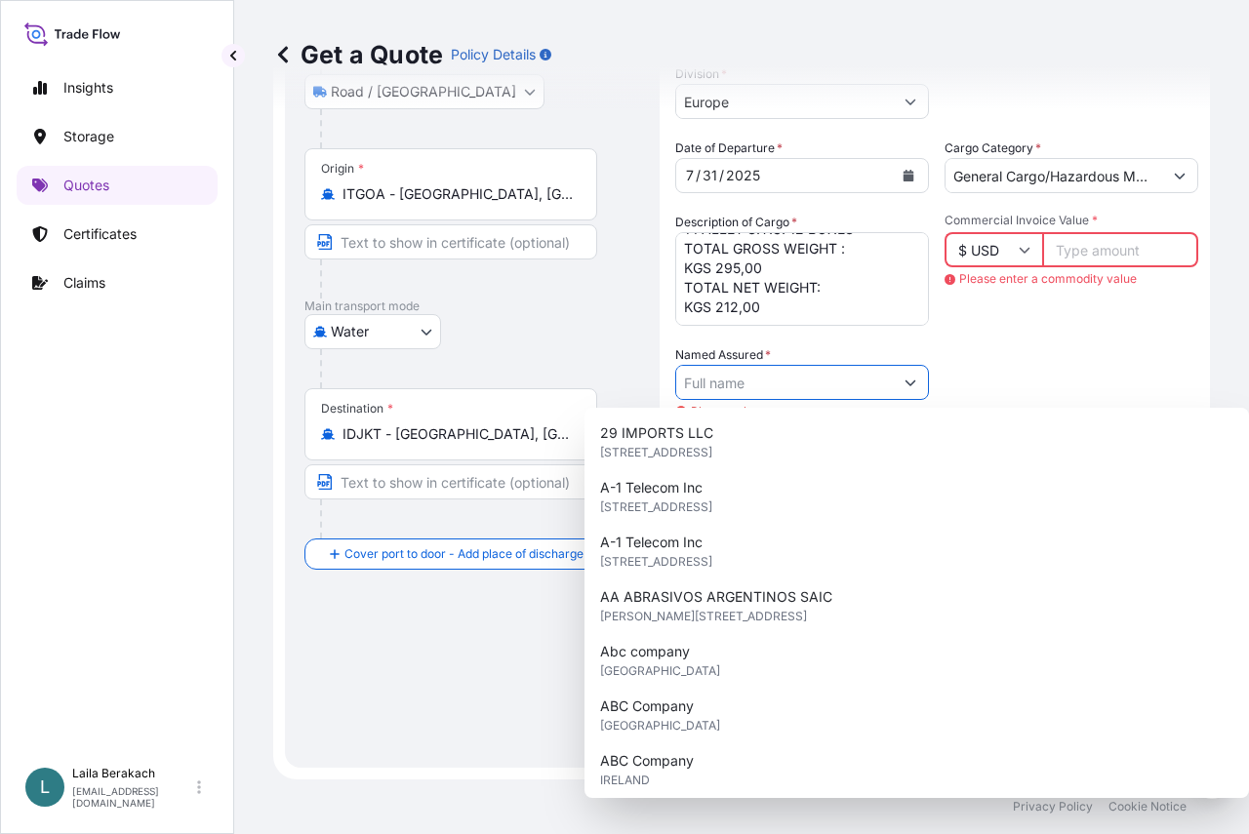
click at [779, 372] on input "Named Assured *" at bounding box center [784, 382] width 217 height 35
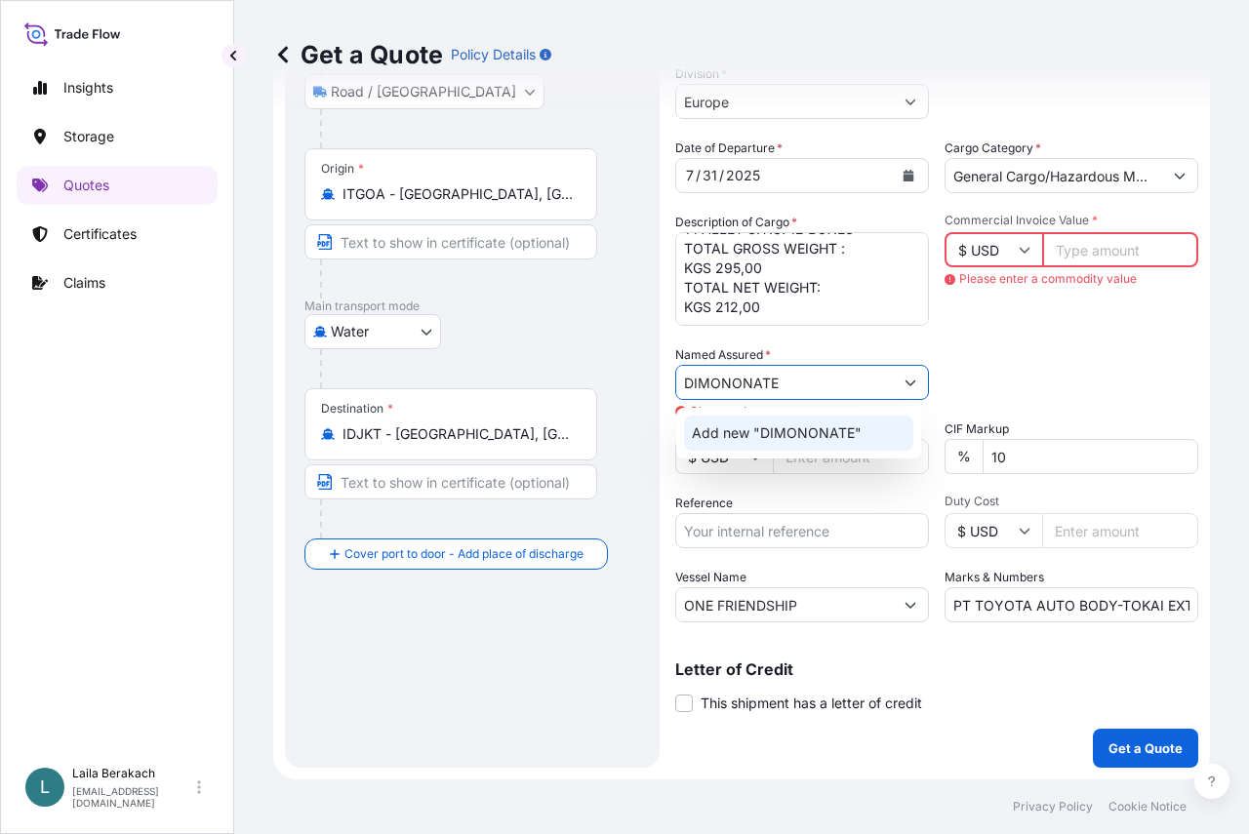
click at [739, 380] on input "DIMONONATE" at bounding box center [784, 382] width 217 height 35
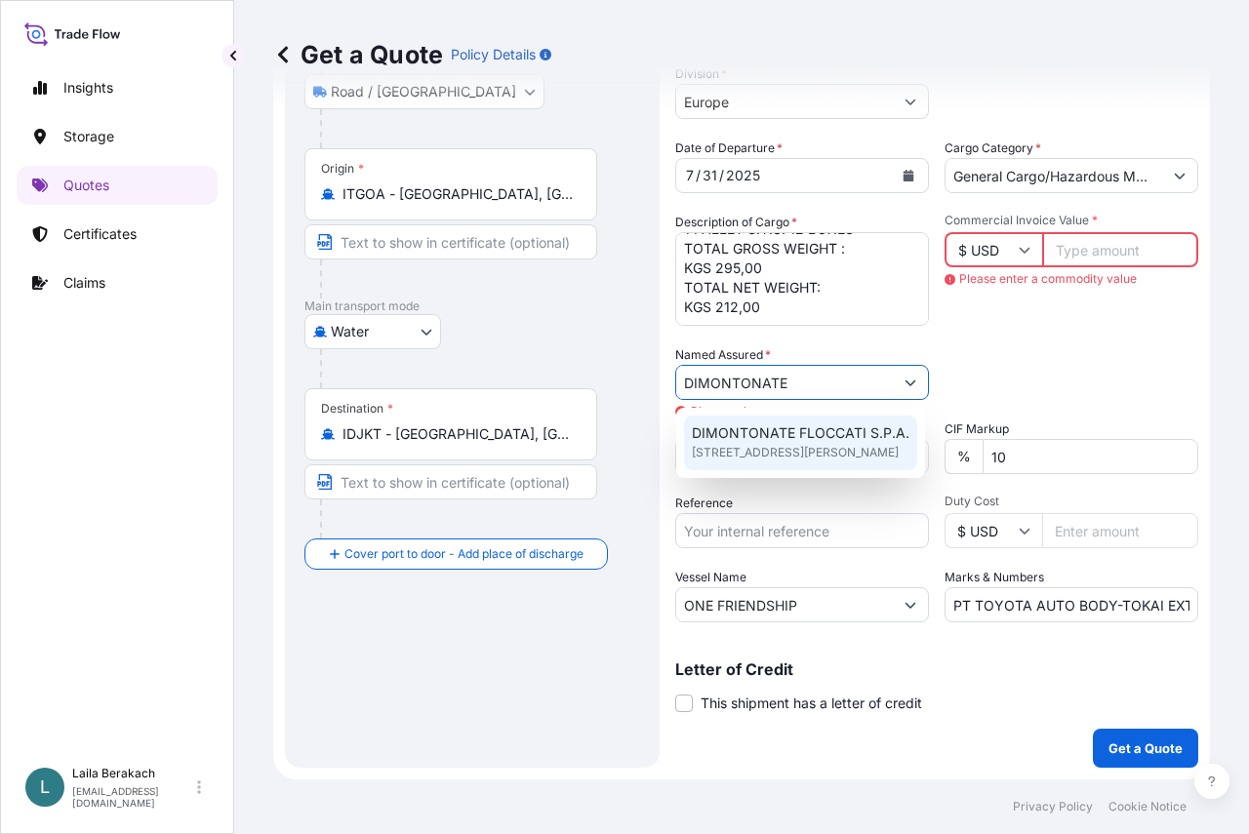
click at [730, 456] on span "[STREET_ADDRESS][PERSON_NAME]" at bounding box center [795, 453] width 207 height 20
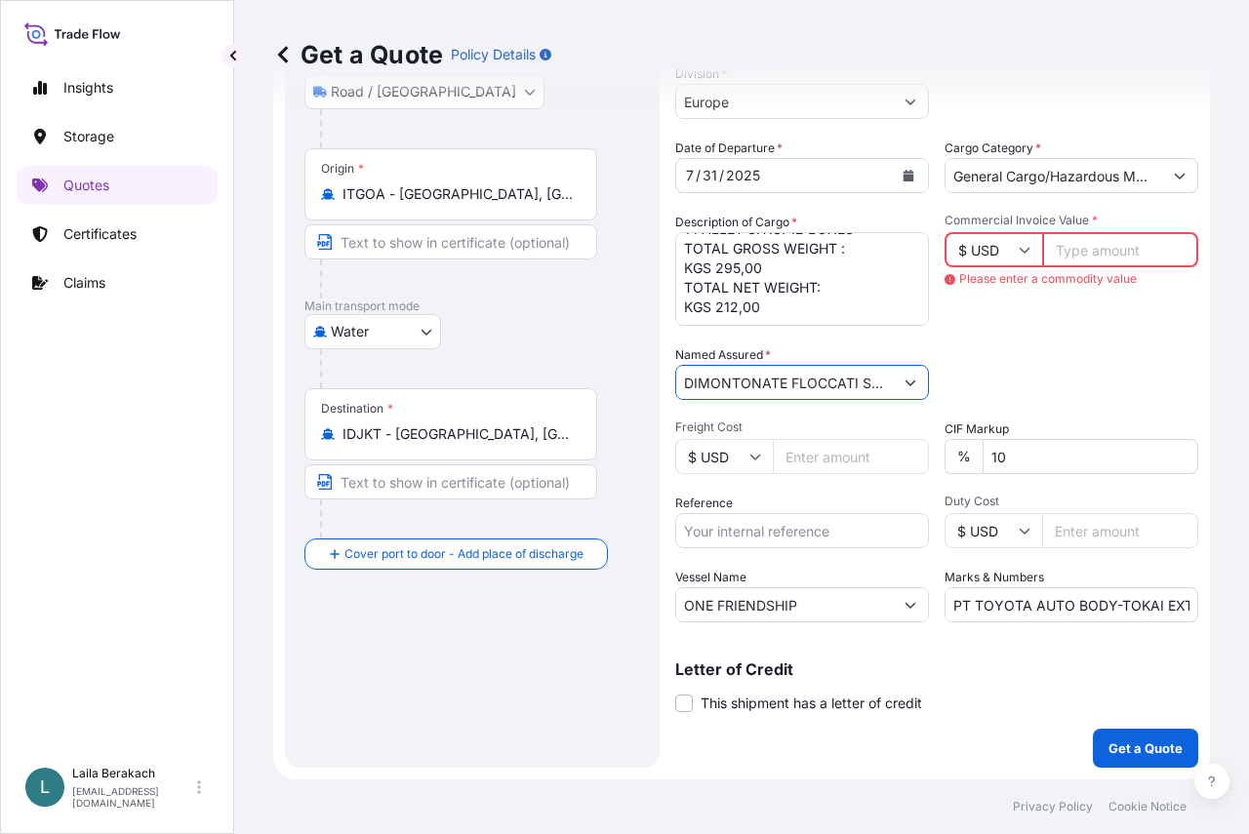
type input "DIMONTONATE FLOCCATI S.P.A."
click at [1142, 254] on input "Commercial Invoice Value *" at bounding box center [1120, 249] width 156 height 35
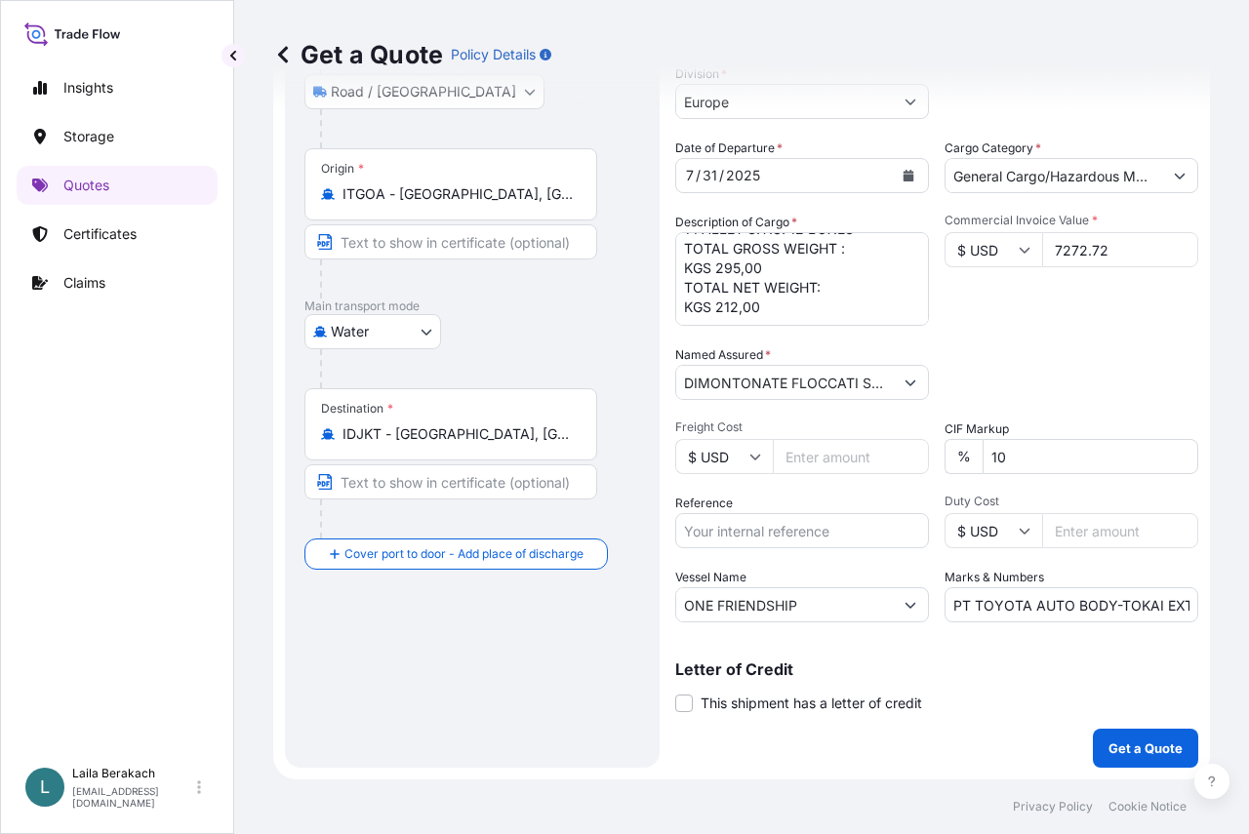
type input "7272.72"
click at [1127, 326] on div "Date of Departure * [DATE] Cargo Category * General Cargo/Hazardous Material De…" at bounding box center [936, 381] width 523 height 484
click at [1138, 738] on button "Get a Quote" at bounding box center [1145, 748] width 105 height 39
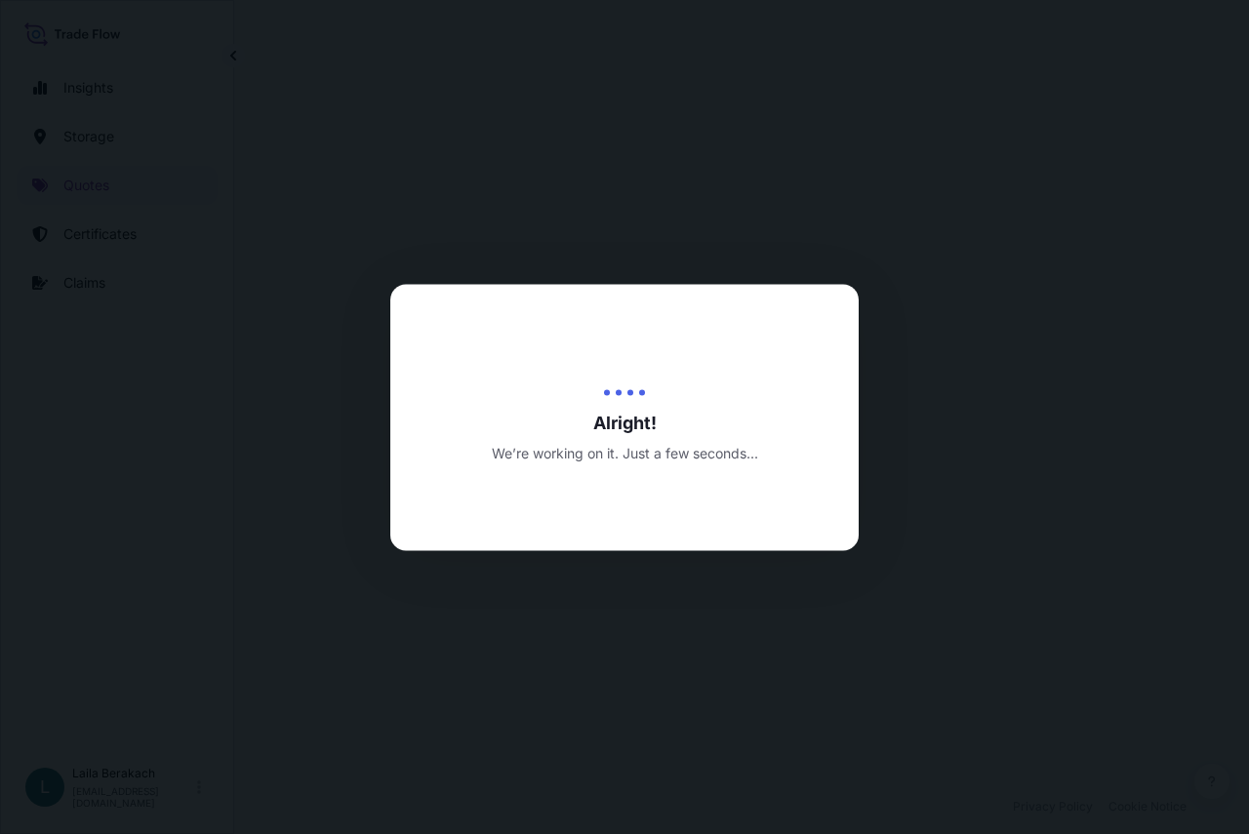
select select "Road / [GEOGRAPHIC_DATA]"
select select "Water"
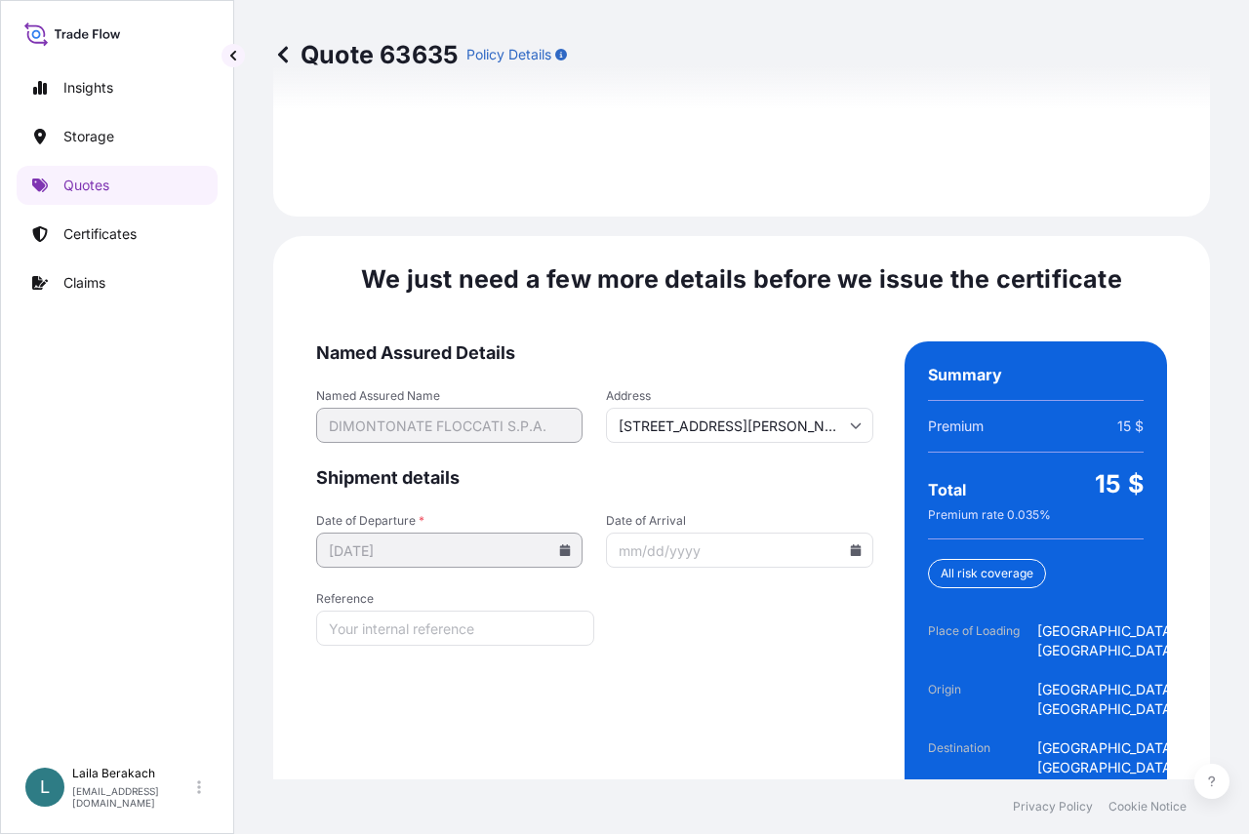
scroll to position [3051, 0]
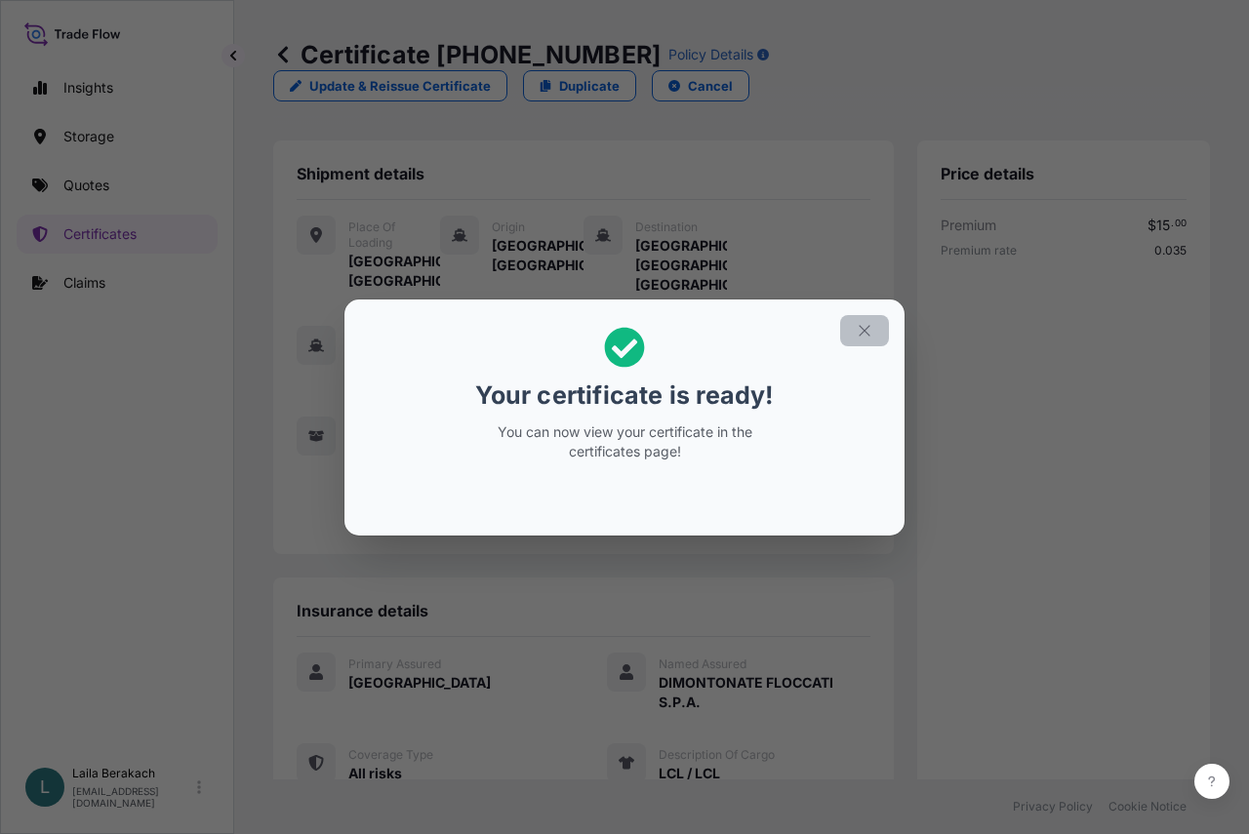
click at [865, 326] on icon "button" at bounding box center [865, 331] width 18 height 18
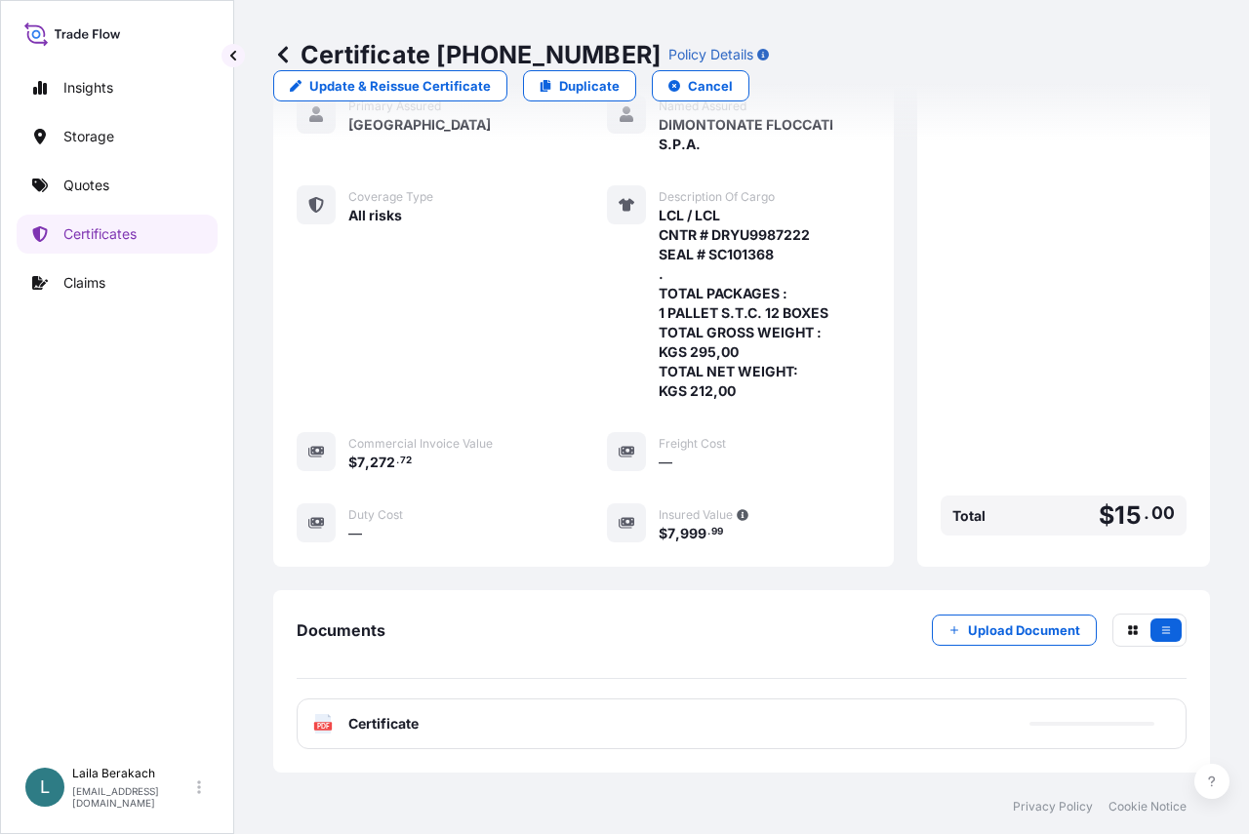
scroll to position [642, 0]
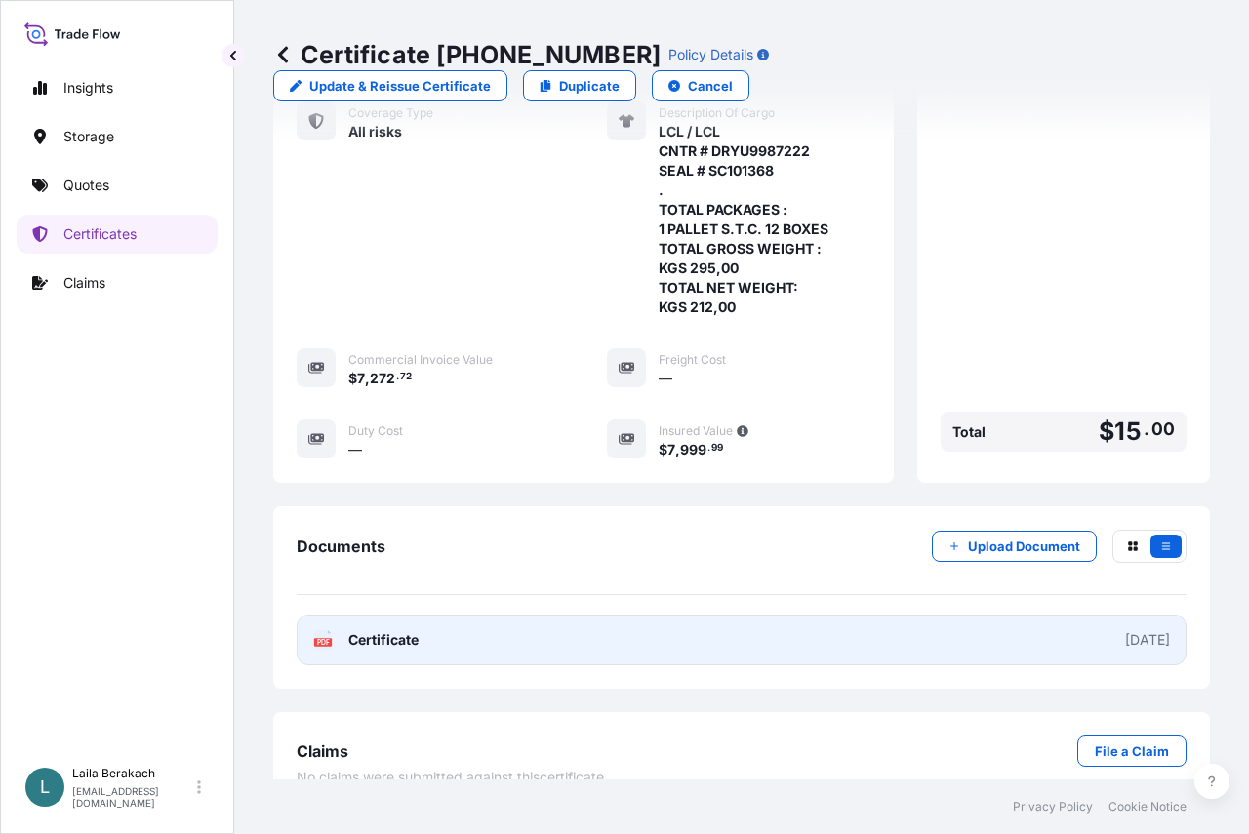
click at [709, 623] on link "PDF Certificate [DATE]" at bounding box center [742, 640] width 890 height 51
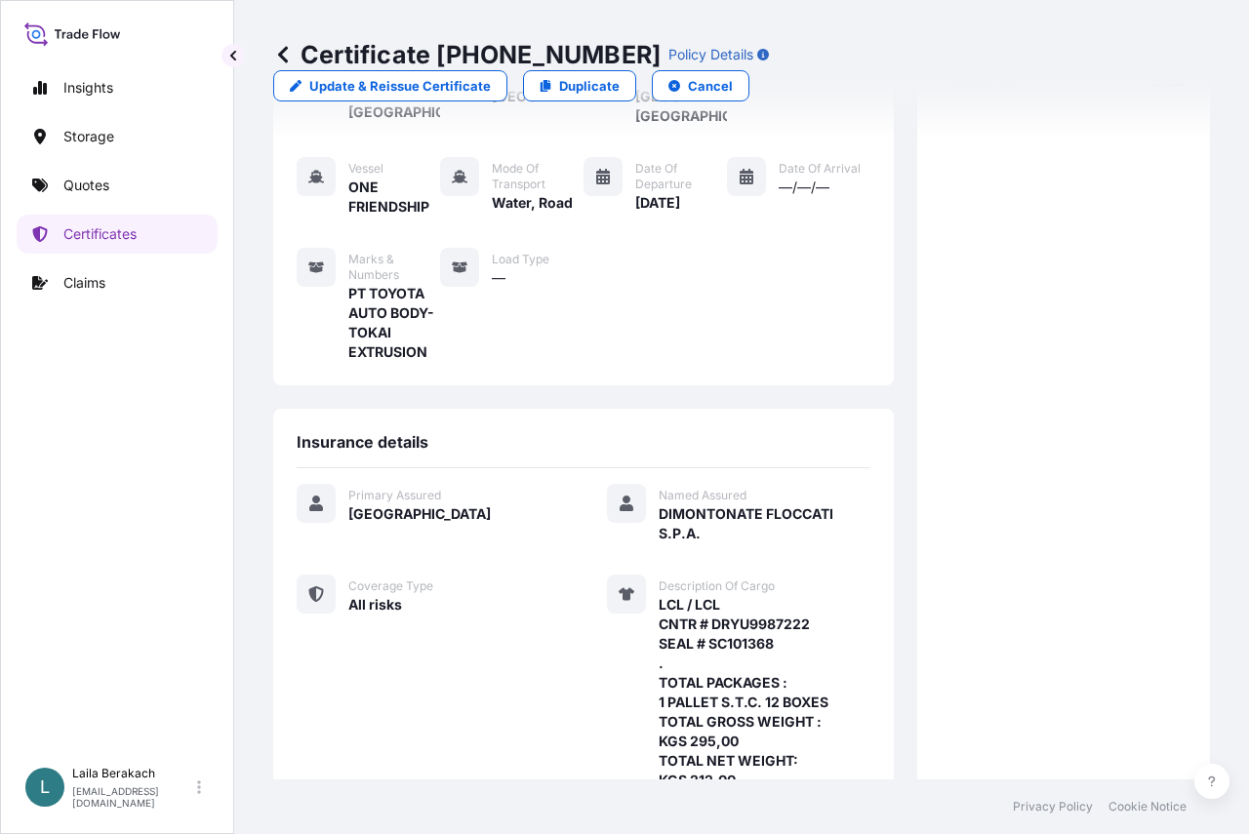
scroll to position [57, 0]
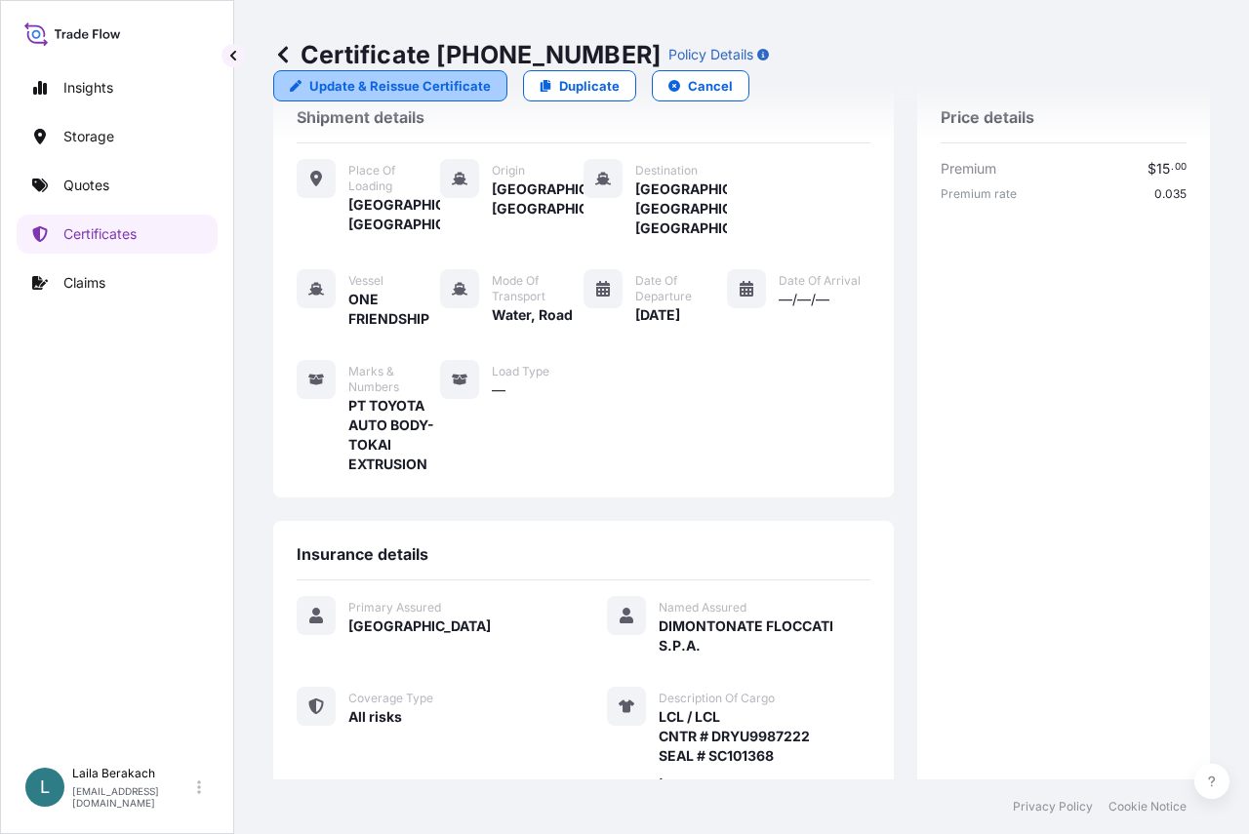
click at [491, 76] on p "Update & Reissue Certificate" at bounding box center [399, 86] width 181 height 20
select select "Road / [GEOGRAPHIC_DATA]"
select select "Water"
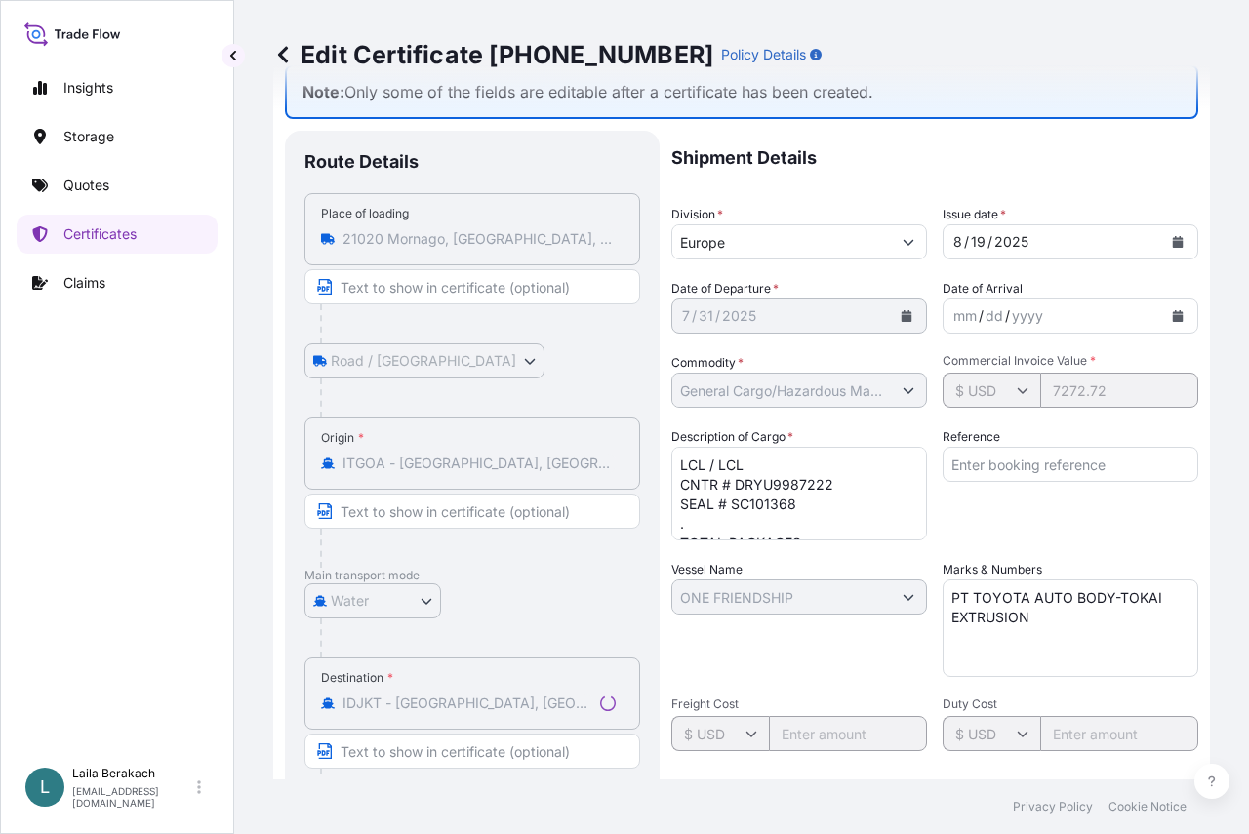
select select "31593"
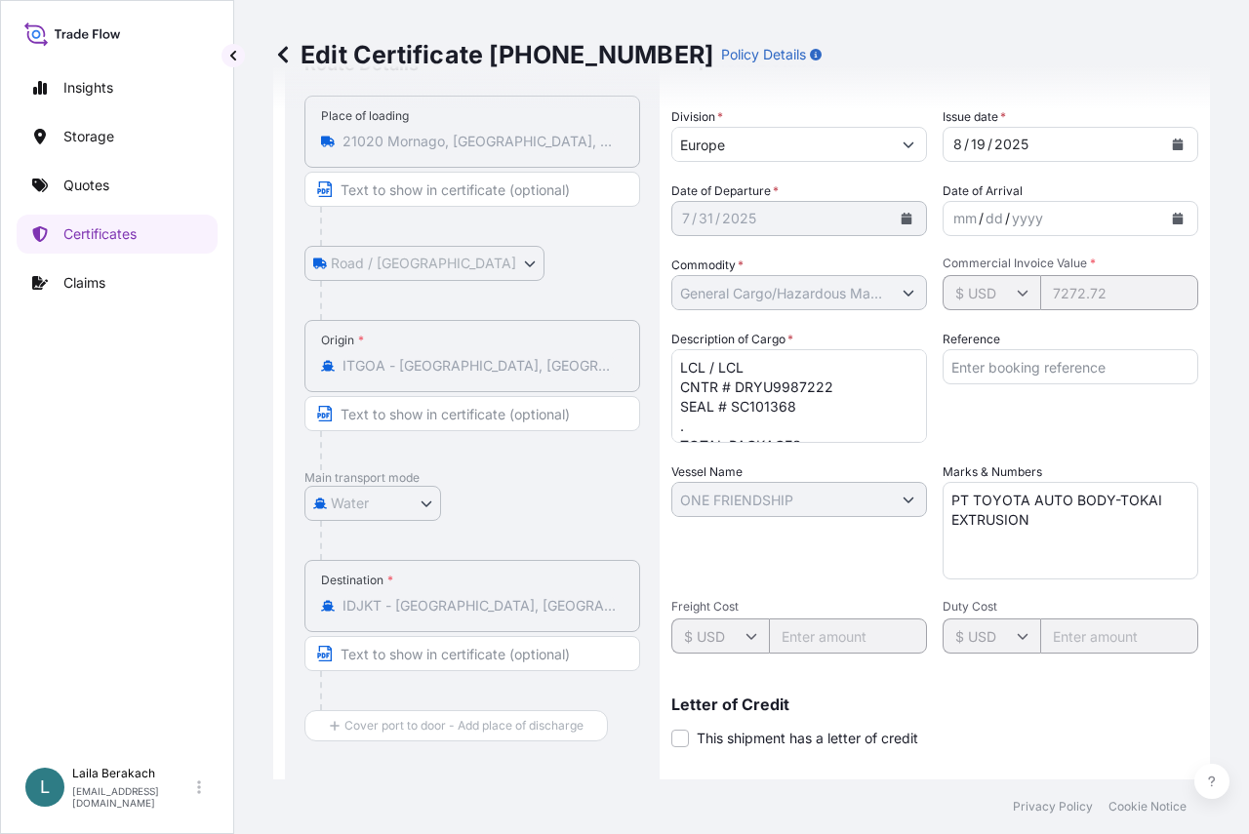
scroll to position [349, 0]
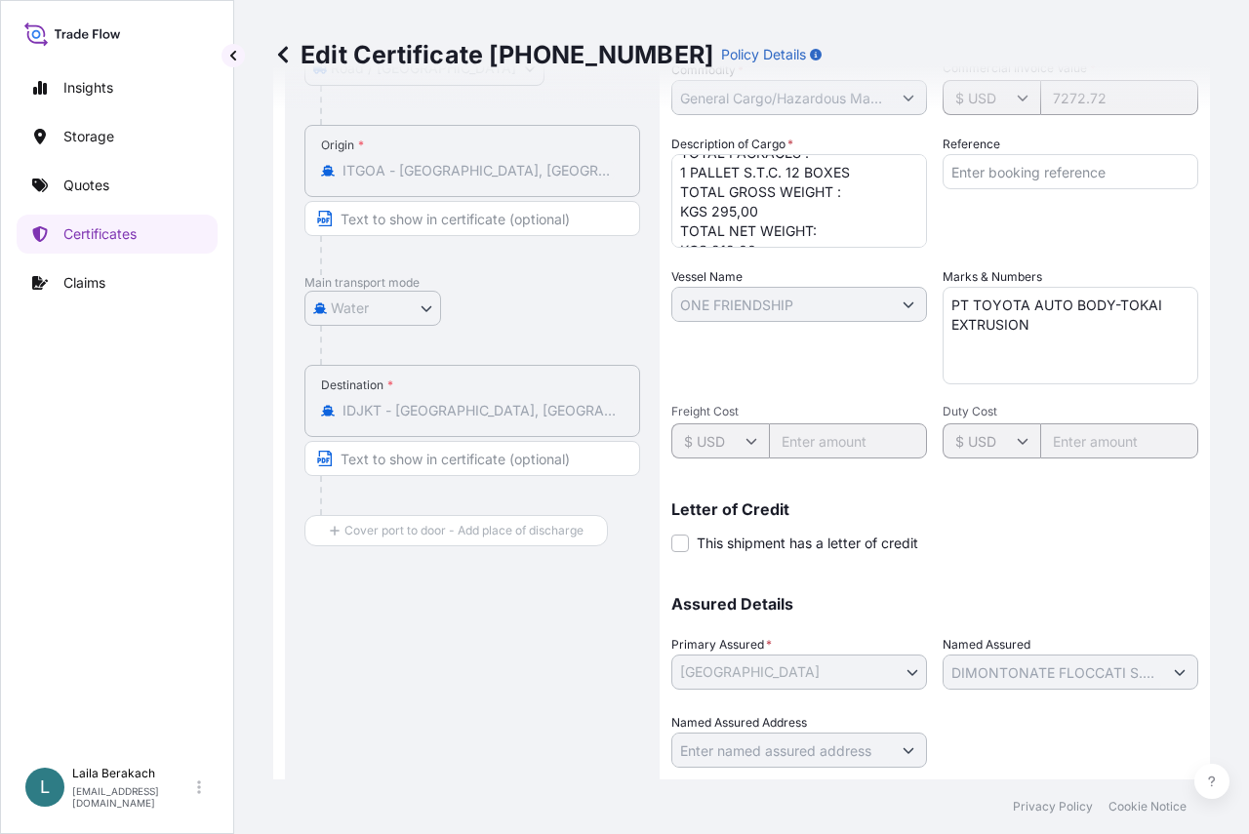
click at [802, 208] on textarea "LCL / LCL CNTR # DRYU9987222 SEAL # SC101368 . TOTAL PACKAGES : 1 PALLET S.T.C.…" at bounding box center [799, 201] width 256 height 94
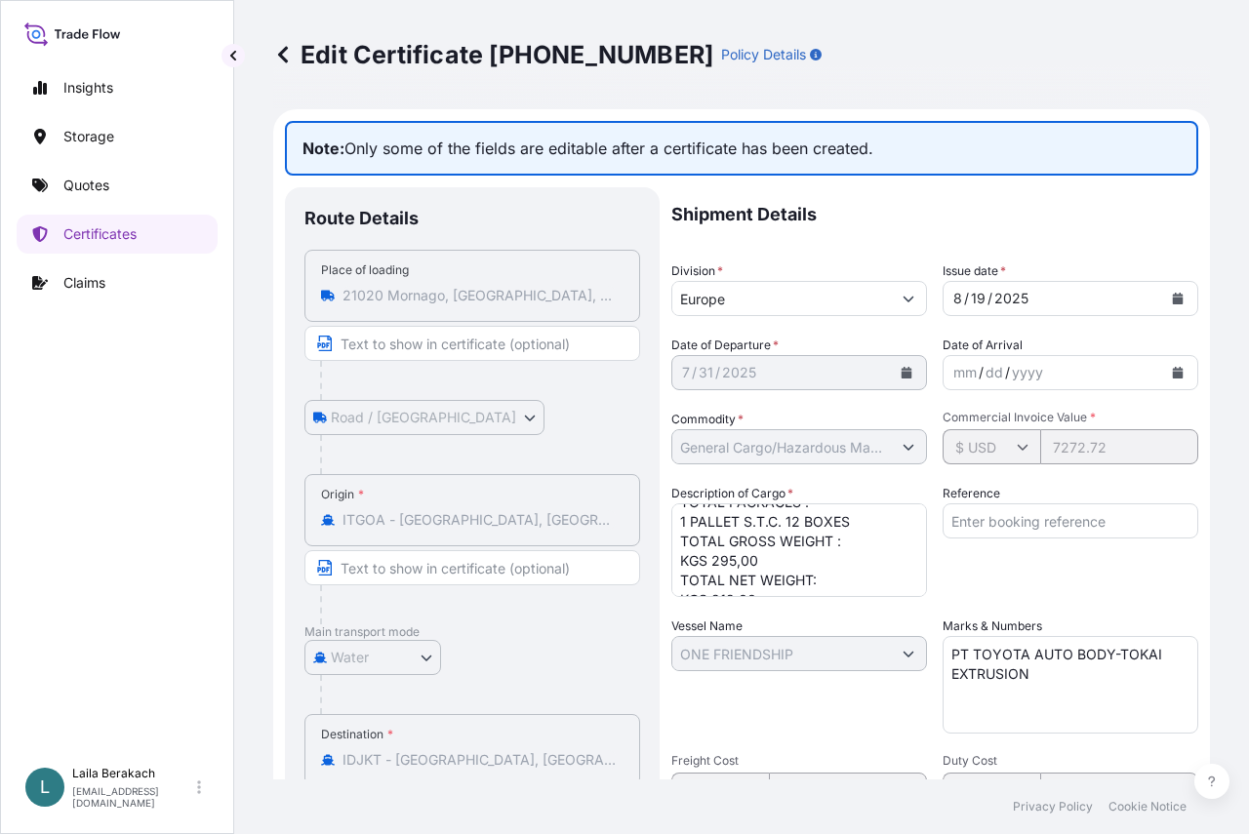
scroll to position [0, 0]
click at [718, 576] on textarea "LCL / LCL CNTR # DRYU9987222 SEAL # SC101368 . TOTAL PACKAGES : 1 PALLET S.T.C.…" at bounding box center [799, 550] width 256 height 94
click at [729, 582] on textarea "LCL / LCL CNTR # DRYU9987222 SEAL # SC101368 . TOTAL PACKAGES : 1 PALLET S.T.C.…" at bounding box center [799, 550] width 256 height 94
paste textarea "FLOCKED MATERIALS"
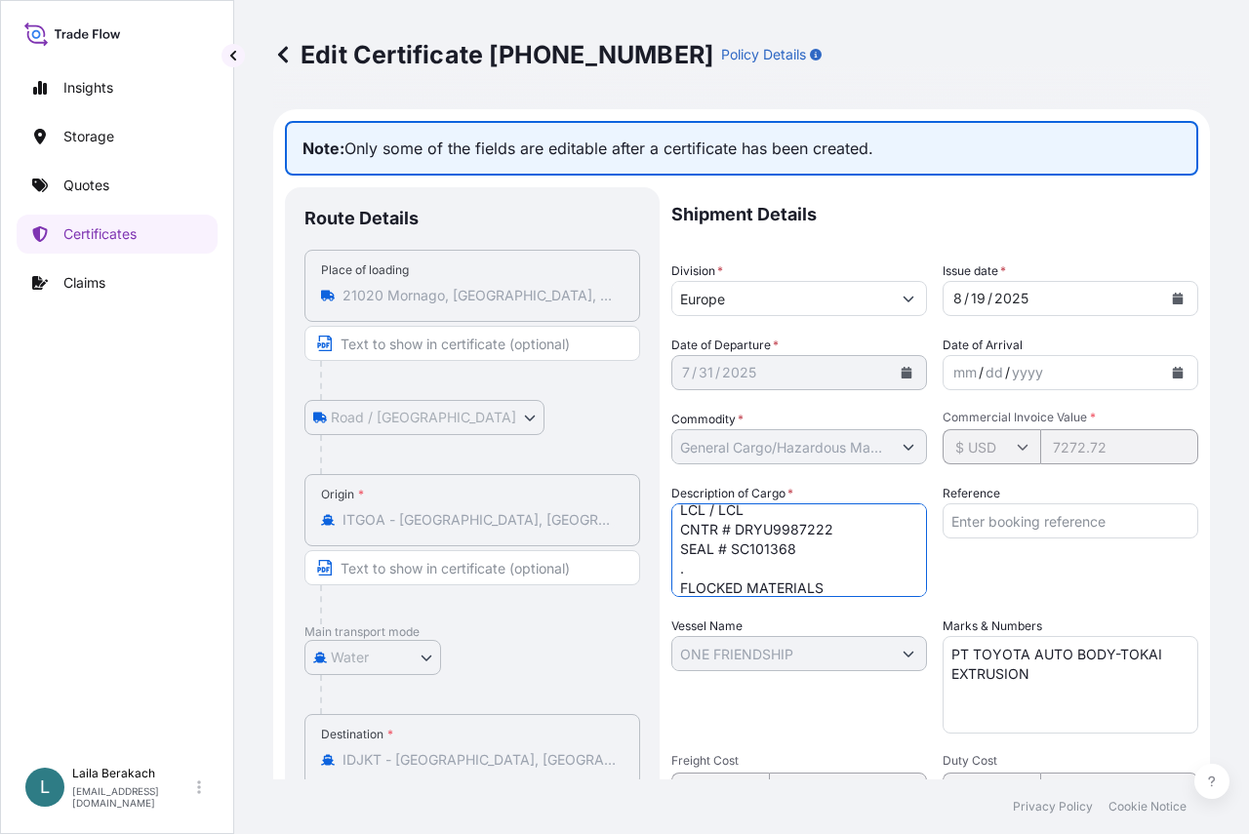
scroll to position [31, 0]
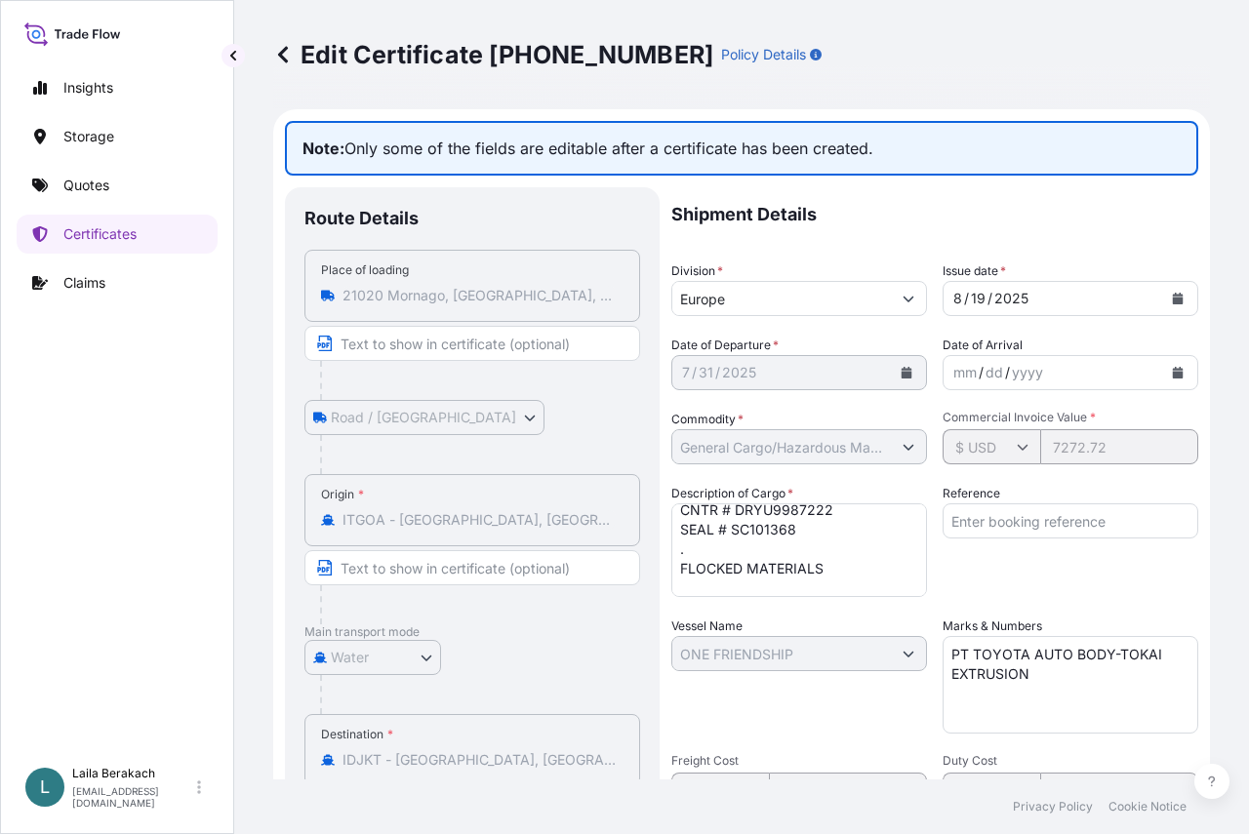
click at [838, 570] on textarea "LCL / LCL CNTR # DRYU9987222 SEAL # SC101368 . TOTAL PACKAGES : 1 PALLET S.T.C.…" at bounding box center [799, 550] width 256 height 94
paste textarea "DIMOTIVE G5 PES 3.3DTEX 0.8MM BLACK"
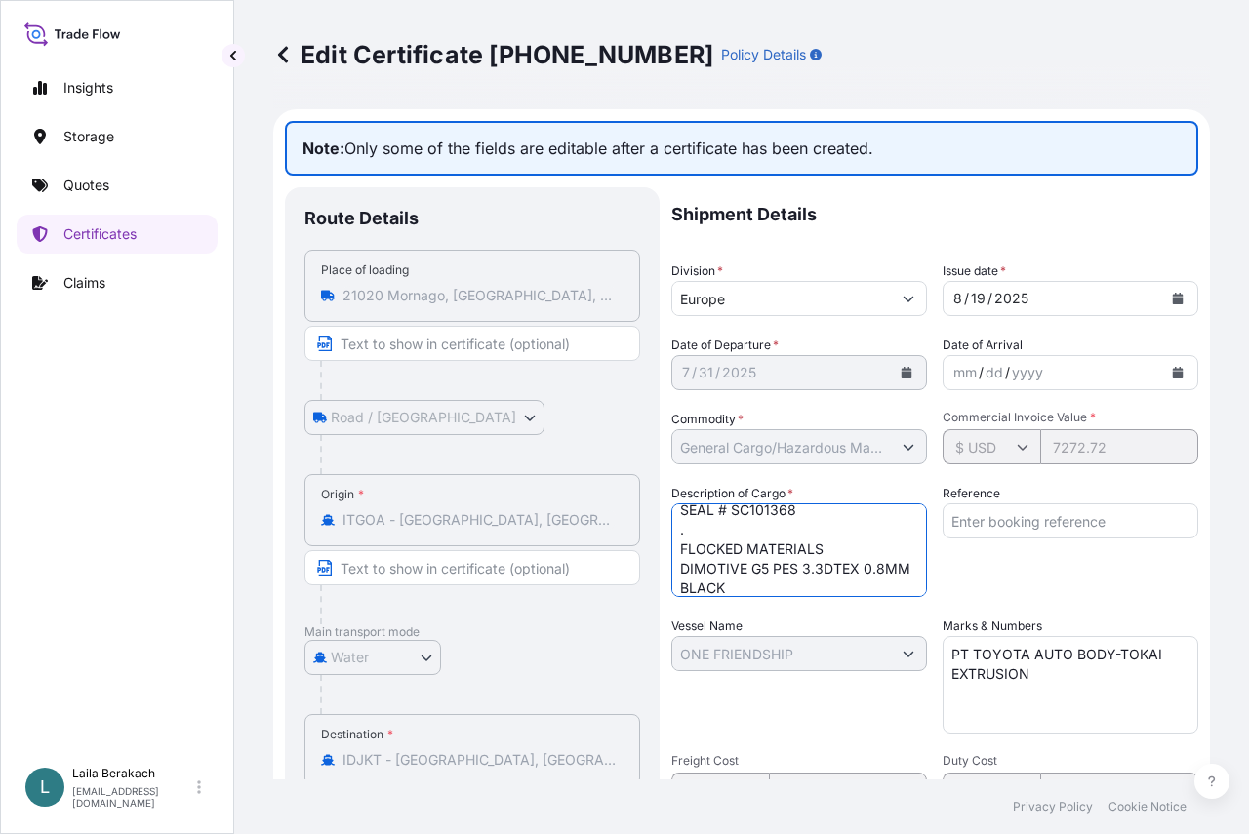
click at [803, 586] on textarea "LCL / LCL CNTR # DRYU9987222 SEAL # SC101368 . TOTAL PACKAGES : 1 PALLET S.T.C.…" at bounding box center [799, 550] width 256 height 94
paste textarea "PO 75697"
click at [718, 513] on textarea "LCL / LCL CNTR # DRYU9987222 SEAL # SC101368 . TOTAL PACKAGES : 1 PALLET S.T.C.…" at bounding box center [799, 550] width 256 height 94
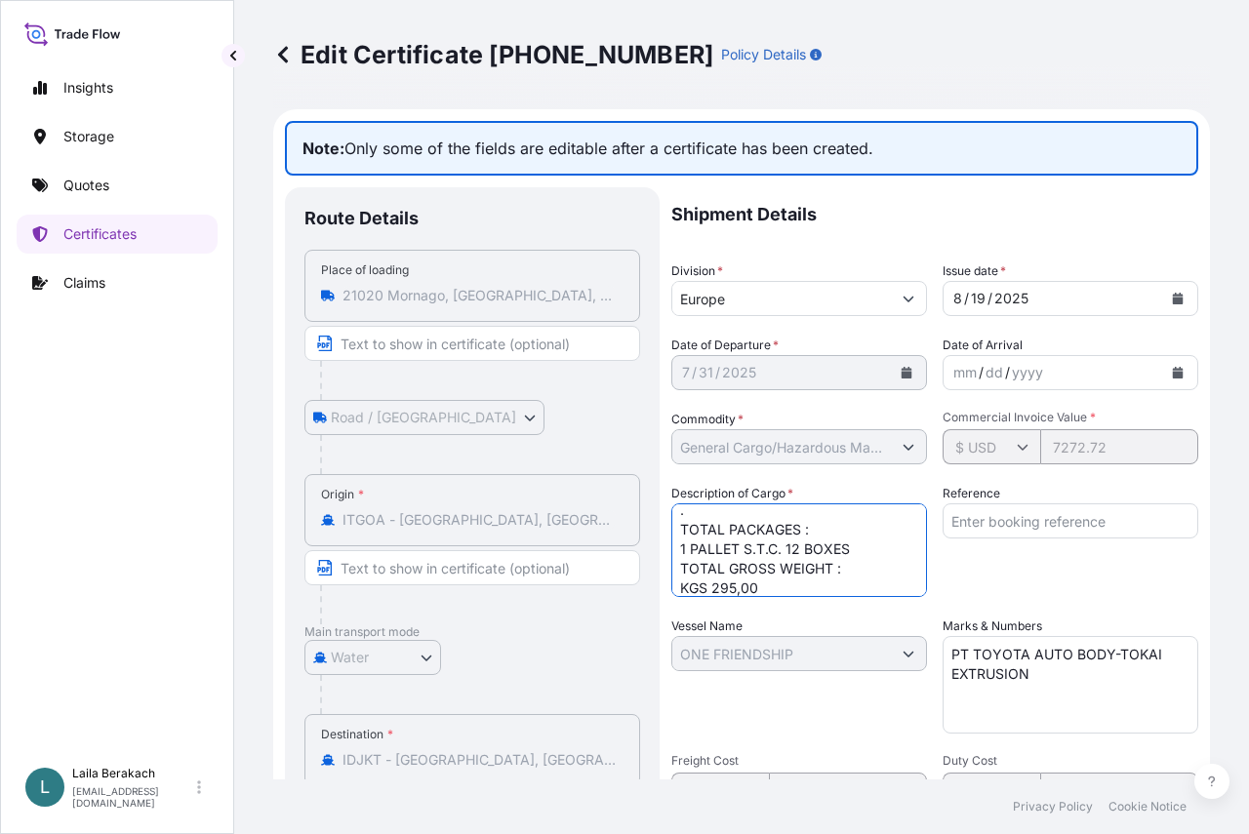
scroll to position [165, 0]
type textarea "LCL / LCL CNTR # DRYU9987222 SEAL # SC101368 . FLOCKED MATERIALS DIMOTIVE G5 PE…"
click at [982, 525] on input "Reference" at bounding box center [1071, 520] width 256 height 35
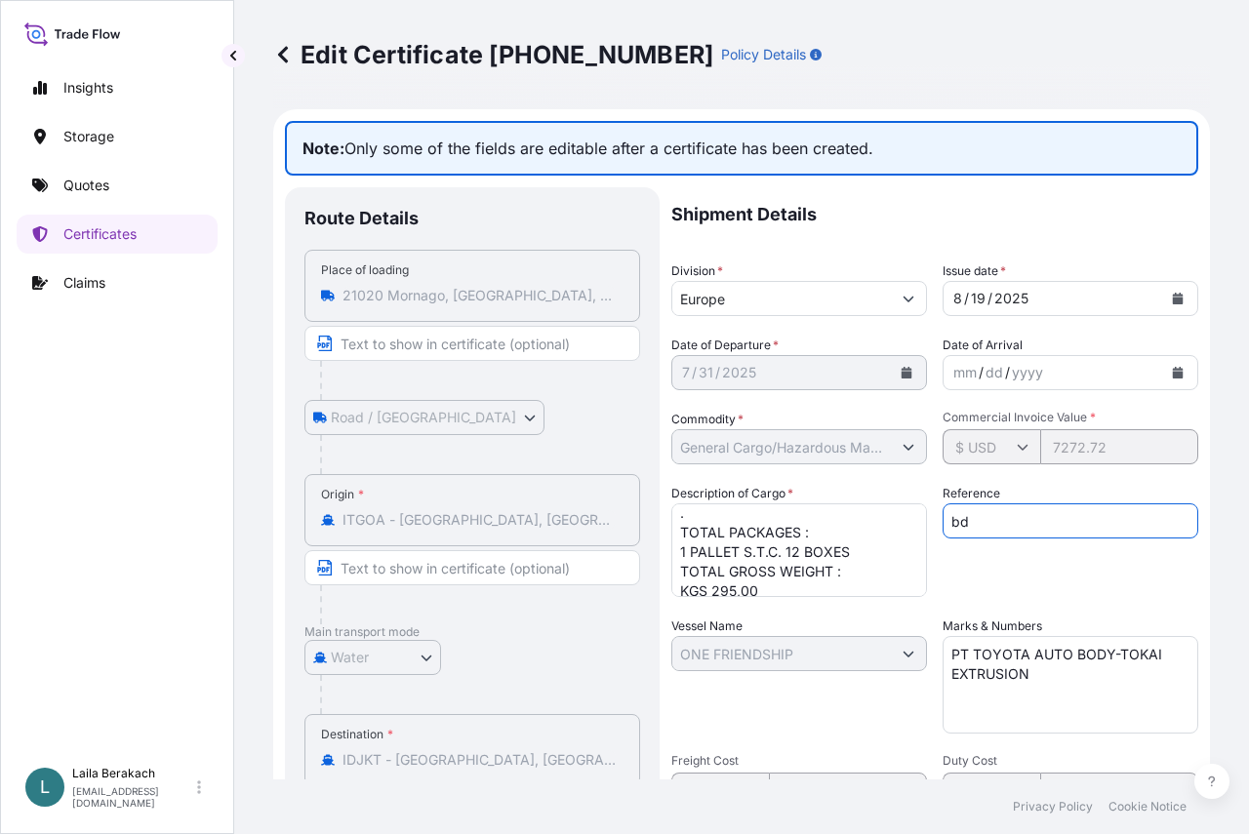
type input "b"
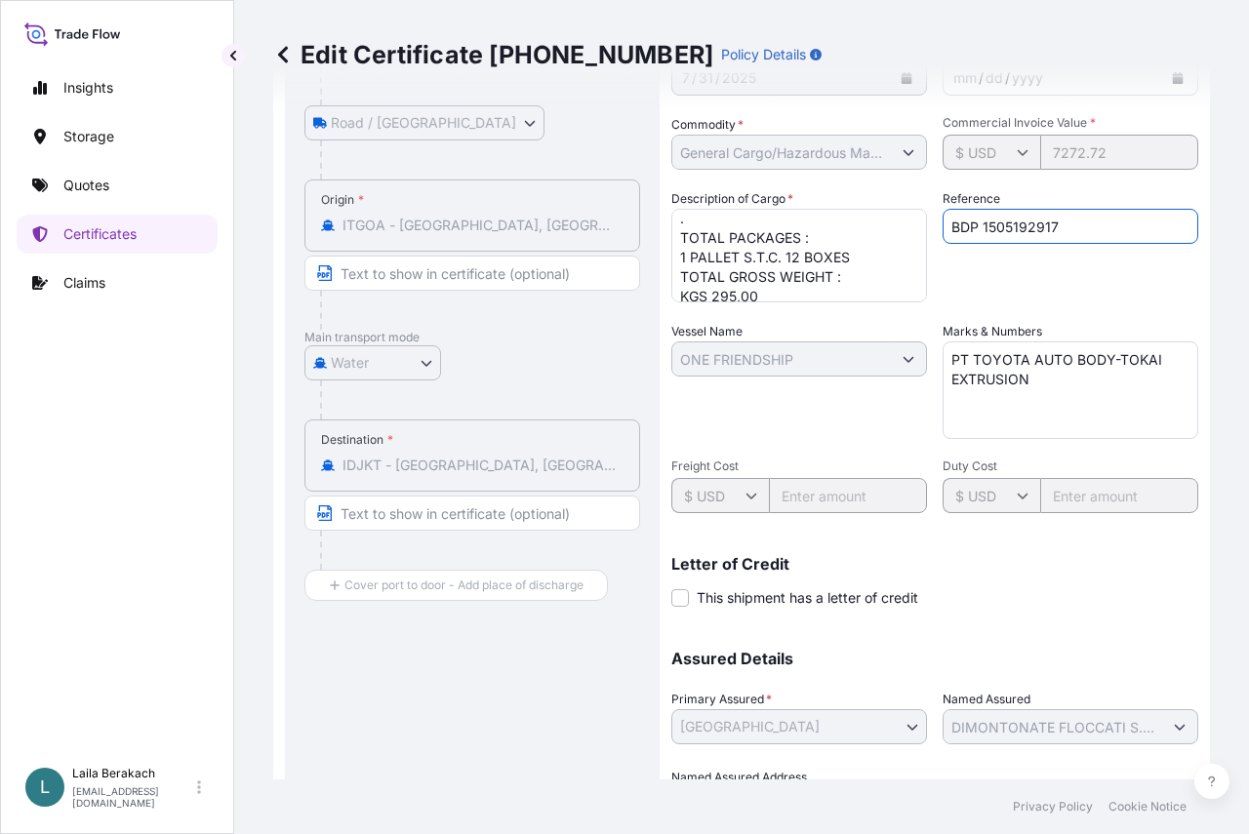
scroll to position [390, 0]
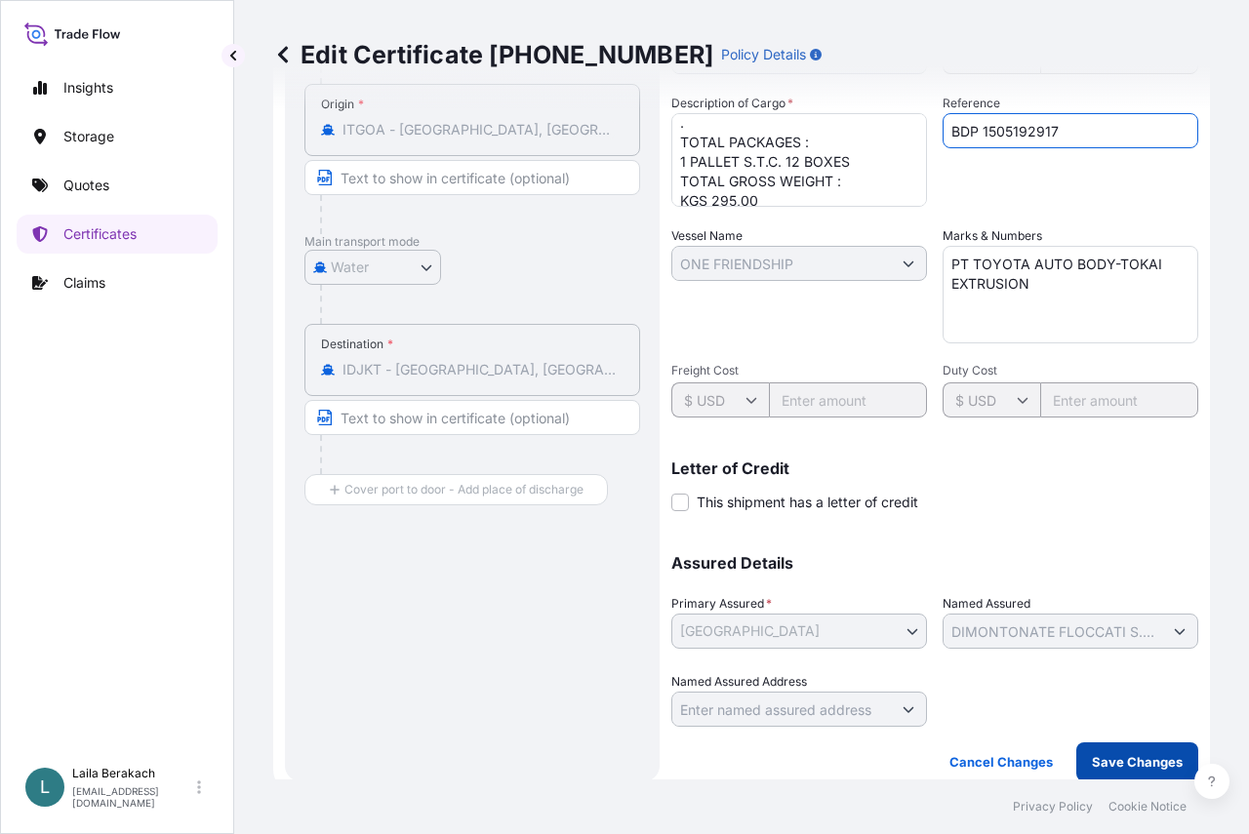
type input "BDP 1505192917"
click at [1118, 761] on p "Save Changes" at bounding box center [1137, 762] width 91 height 20
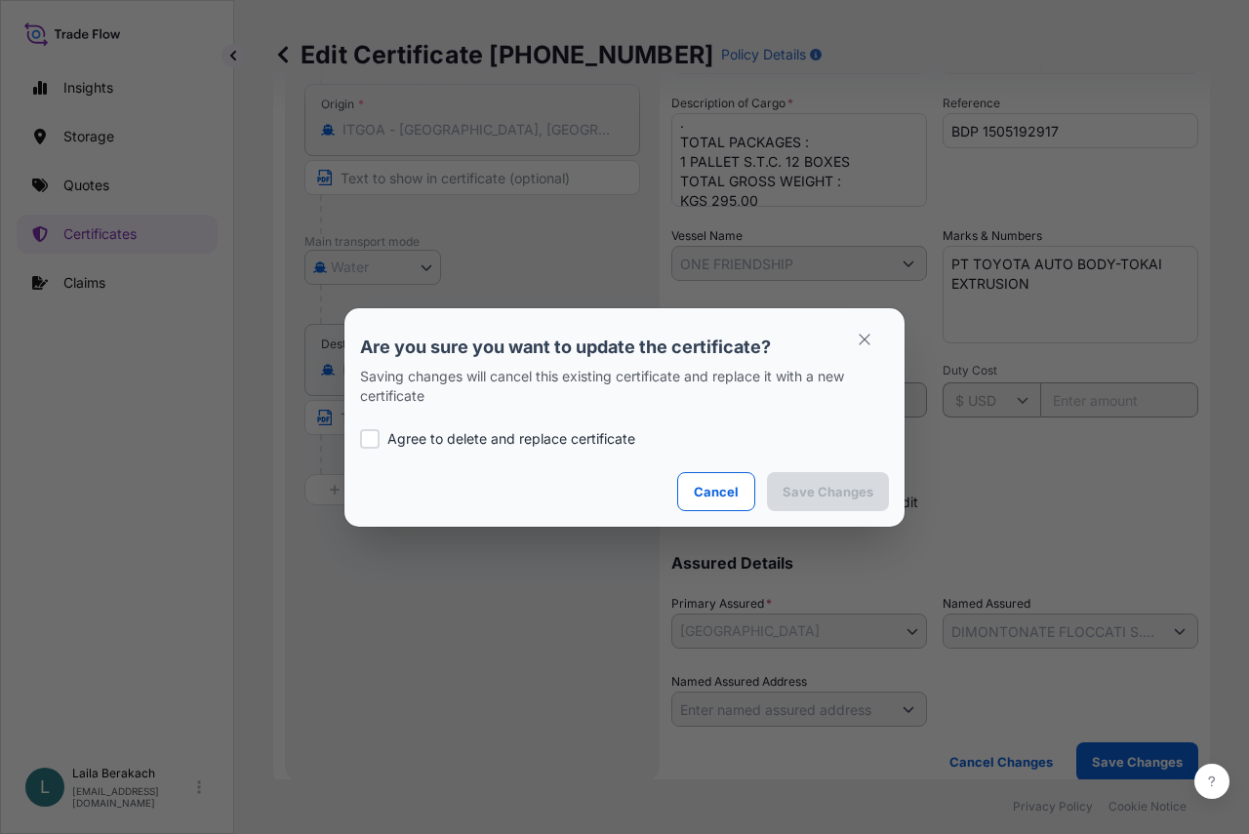
click at [391, 438] on p "Agree to delete and replace certificate" at bounding box center [511, 439] width 248 height 20
checkbox input "true"
click at [801, 487] on p "Save Changes" at bounding box center [828, 492] width 91 height 20
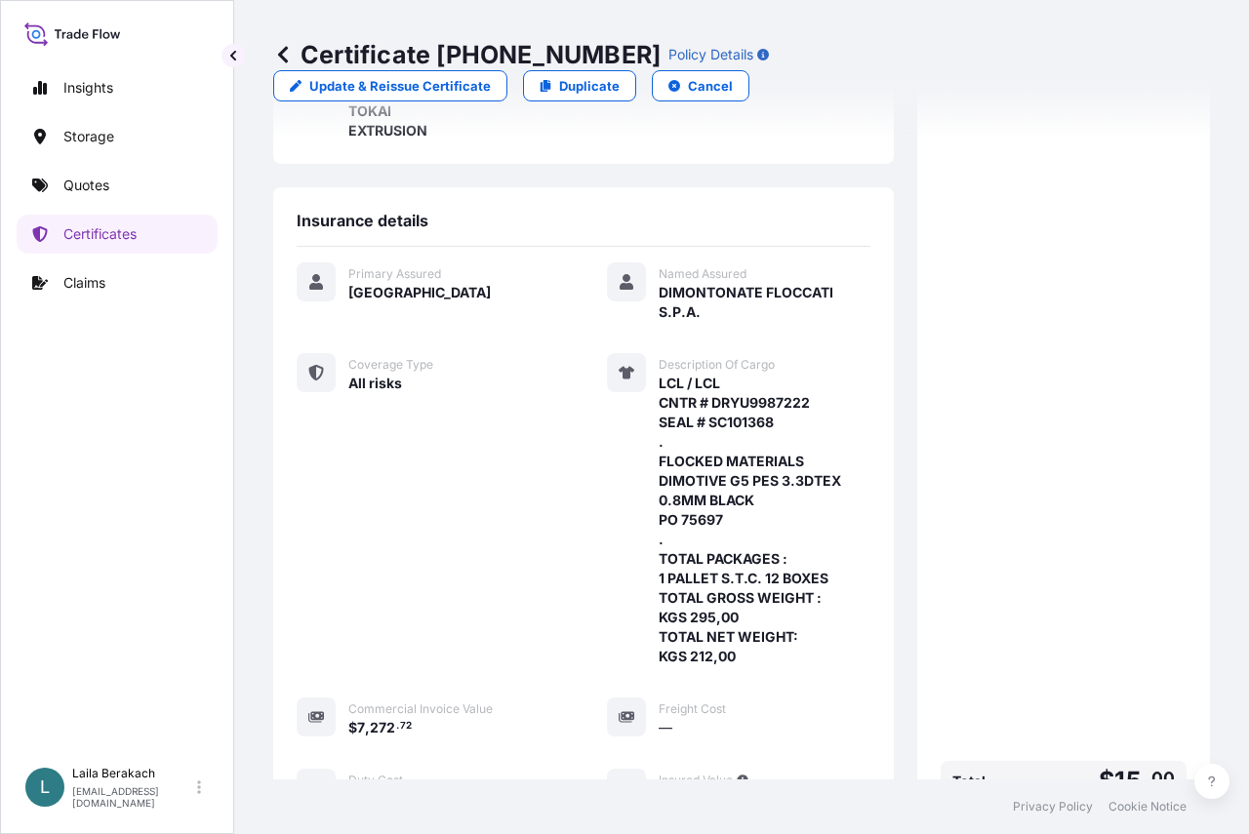
scroll to position [740, 0]
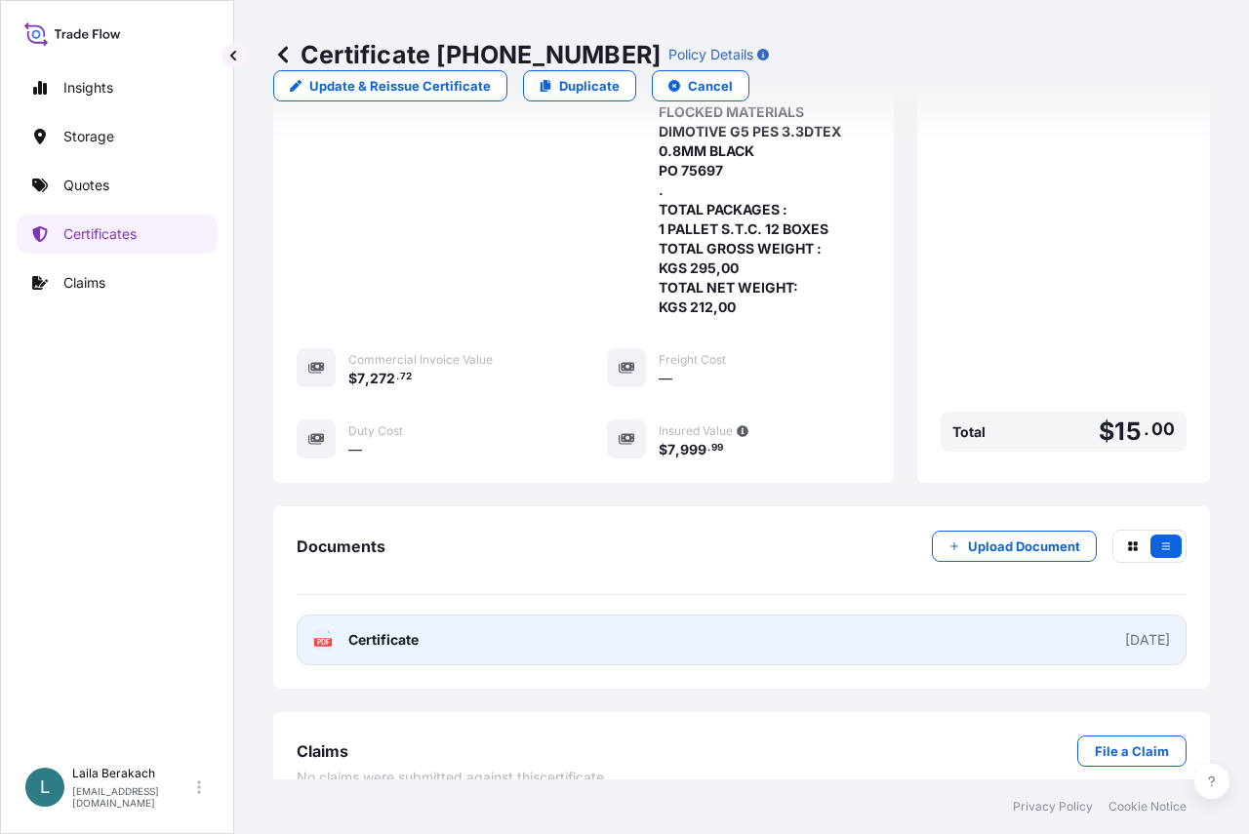
click at [626, 615] on link "PDF Certificate [DATE]" at bounding box center [742, 640] width 890 height 51
